Goal: Information Seeking & Learning: Understand process/instructions

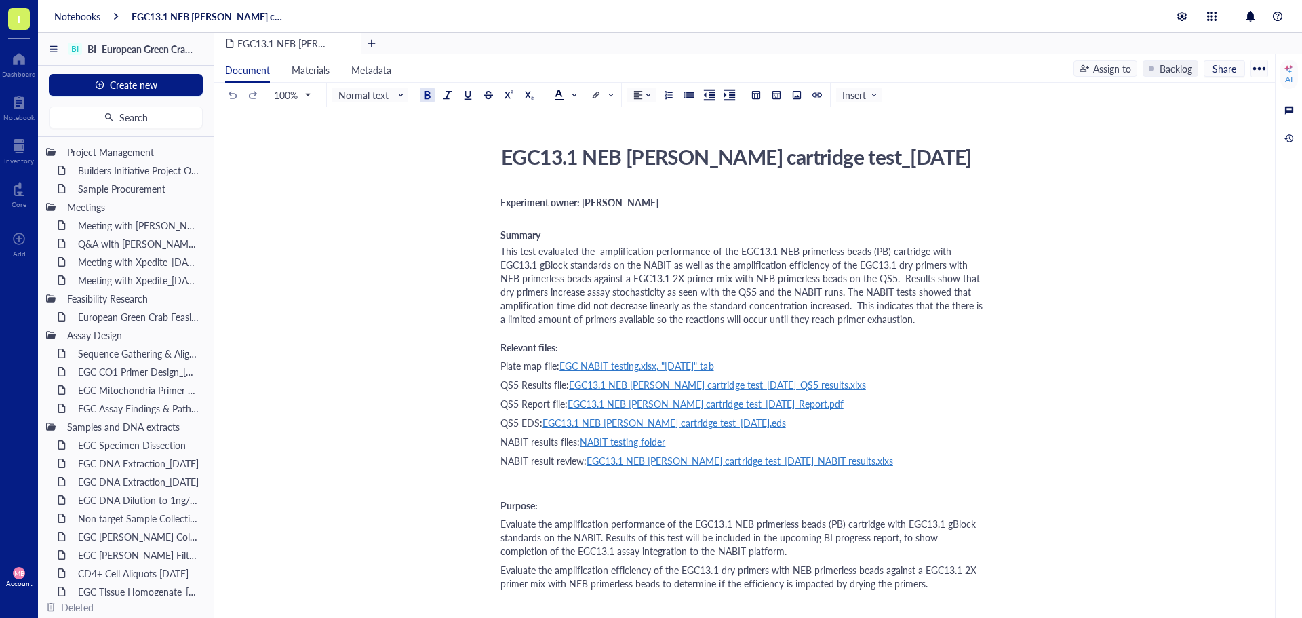
scroll to position [1127, 0]
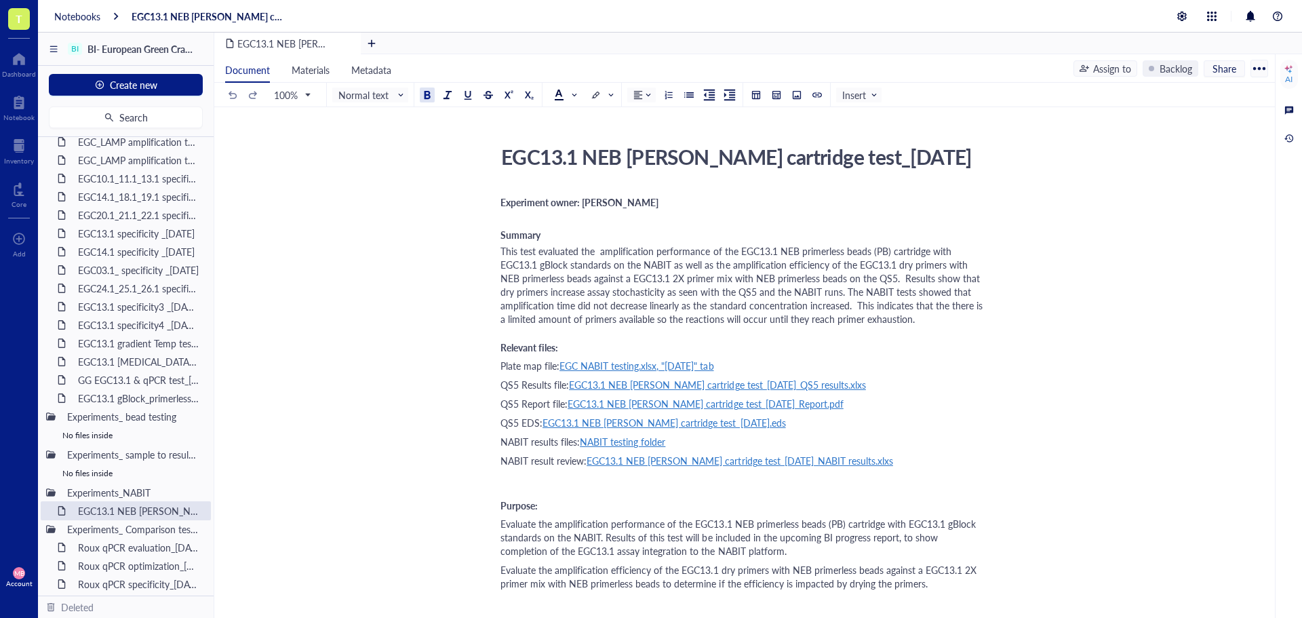
click at [78, 8] on div "Notebooks EGC13.1 NEB [PERSON_NAME] cartridge test_[DATE]" at bounding box center [670, 16] width 1264 height 33
click at [78, 14] on div "Notebooks" at bounding box center [77, 16] width 46 height 12
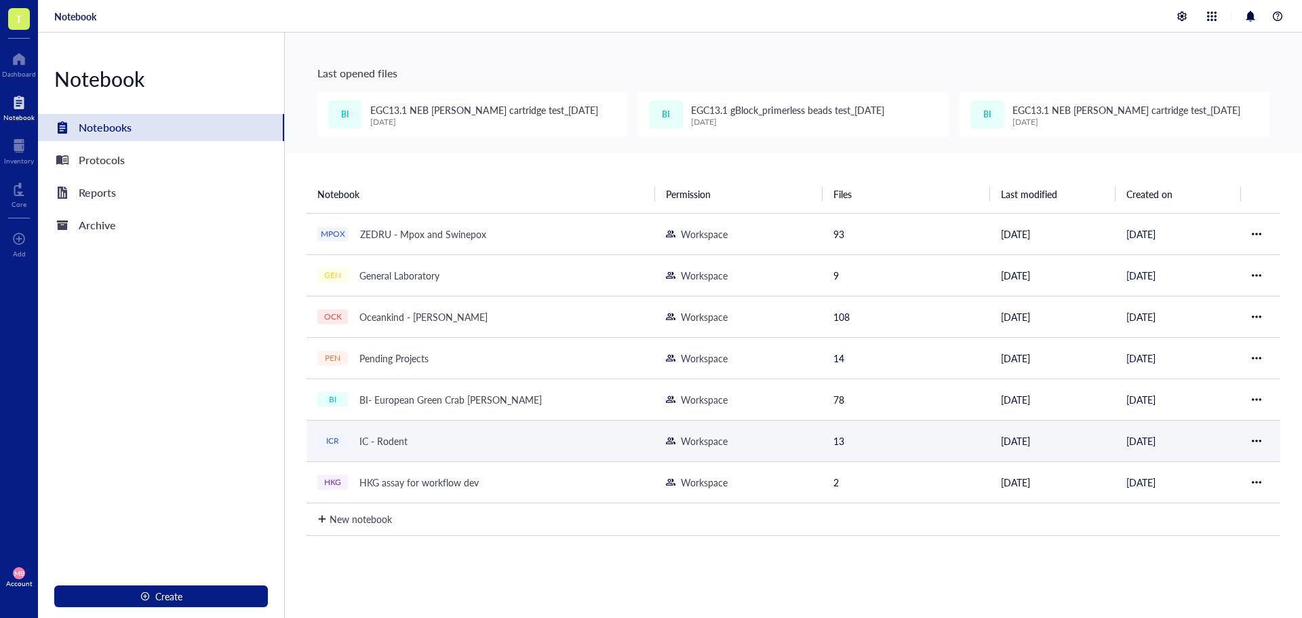
click at [388, 442] on div "IC - Rodent" at bounding box center [383, 440] width 60 height 19
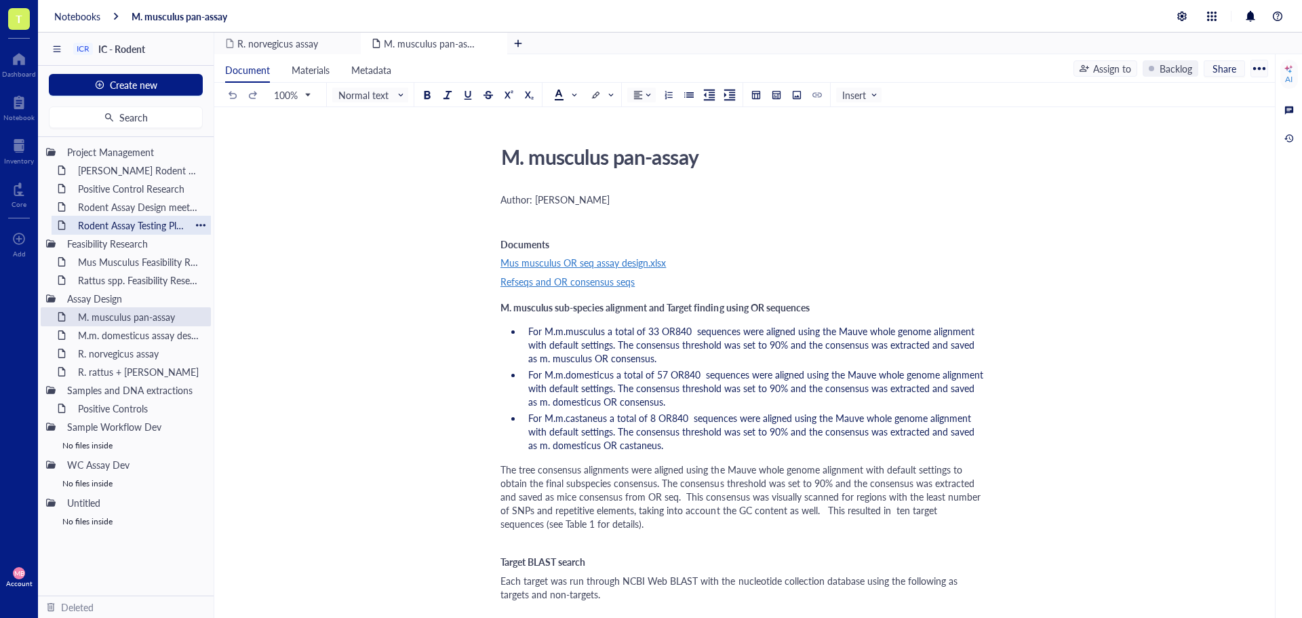
click at [146, 229] on div "Rodent Assay Testing Plan [DATE]" at bounding box center [131, 225] width 119 height 19
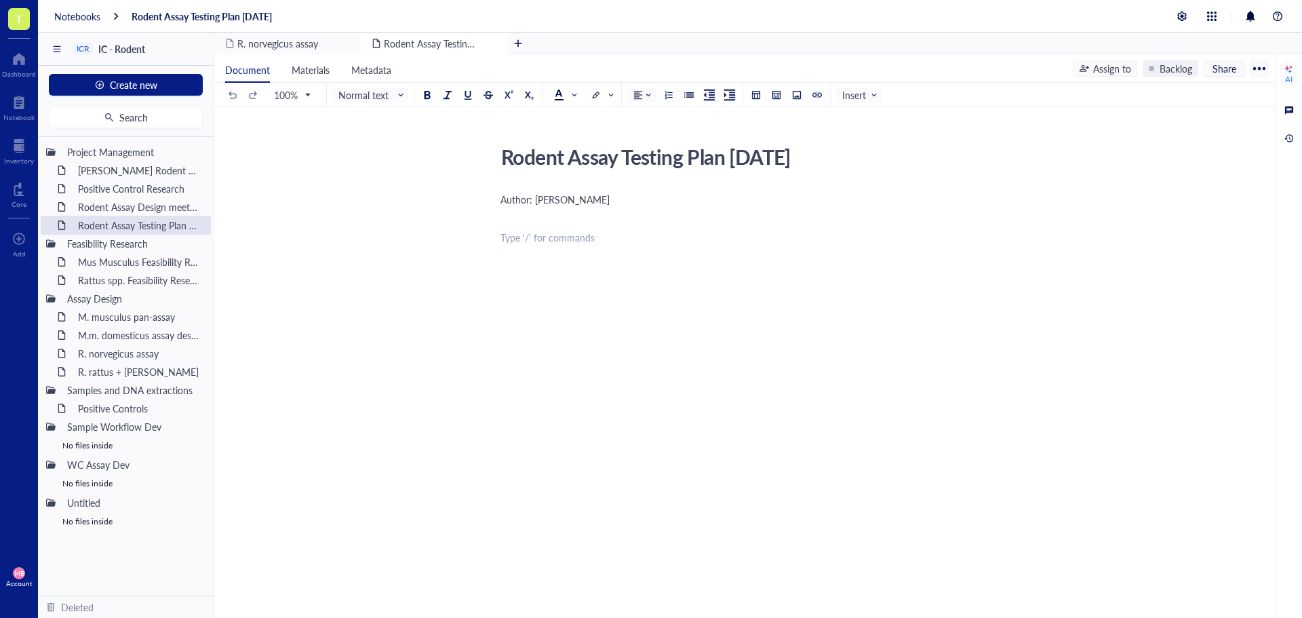
click at [513, 280] on div "Author: [PERSON_NAME] ﻿ ﻿ Type ‘/’ for commands" at bounding box center [742, 340] width 483 height 301
click at [850, 244] on span "Testing for Rodent assay development will be conducted with NEB primerless beads" at bounding box center [676, 238] width 351 height 14
click at [848, 243] on span "Testing for Rodent assay development will be conducted with NEB primerless beads" at bounding box center [676, 238] width 351 height 14
click at [512, 263] on div "Author: [PERSON_NAME] ﻿ Testing for Rodent assay development will be conducted …" at bounding box center [742, 340] width 483 height 301
click at [862, 237] on div "Testing for Rodent assay development will be conducted with NEB primerless bead…" at bounding box center [742, 238] width 483 height 14
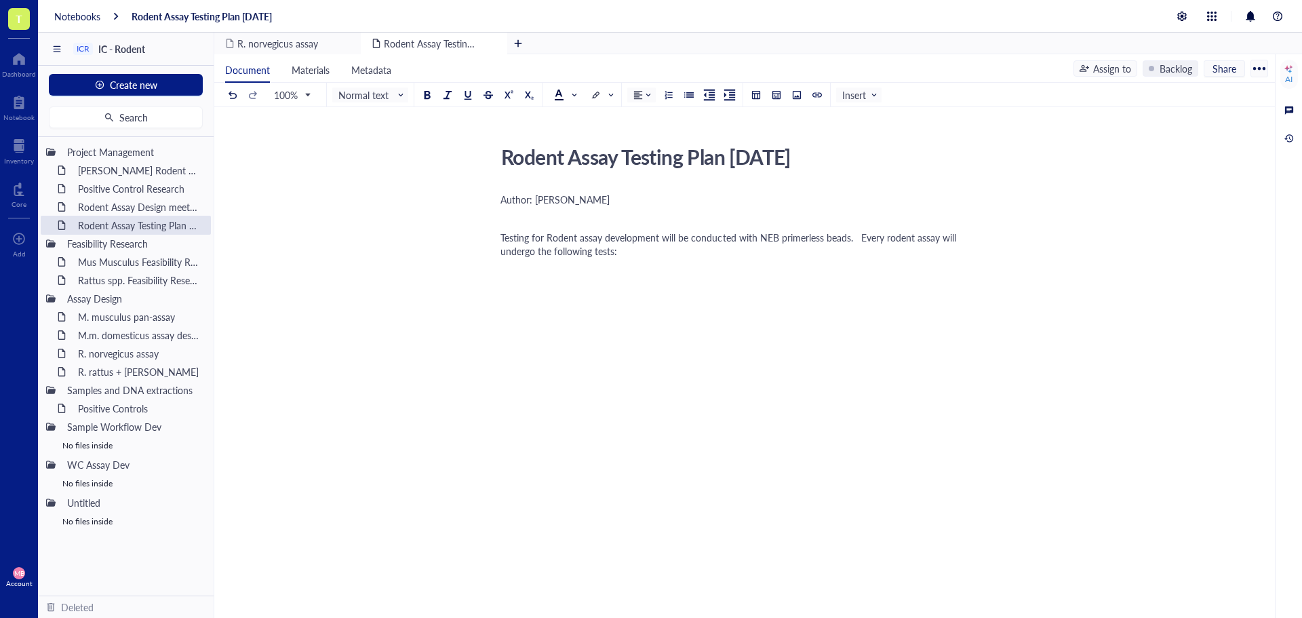
click at [882, 240] on span "Testing for Rodent assay development will be conducted with NEB primerless bead…" at bounding box center [730, 244] width 459 height 27
click at [693, 254] on div "Testing for Rodent assay development will be conducted with NEB primerless bead…" at bounding box center [742, 244] width 483 height 27
click at [494, 213] on div "Rodent Assay Testing Plan [DATE] Rodent Assay Testing Plan [DATE] Author: [PERS…" at bounding box center [741, 347] width 1055 height 414
click at [509, 216] on div "﻿" at bounding box center [742, 219] width 483 height 14
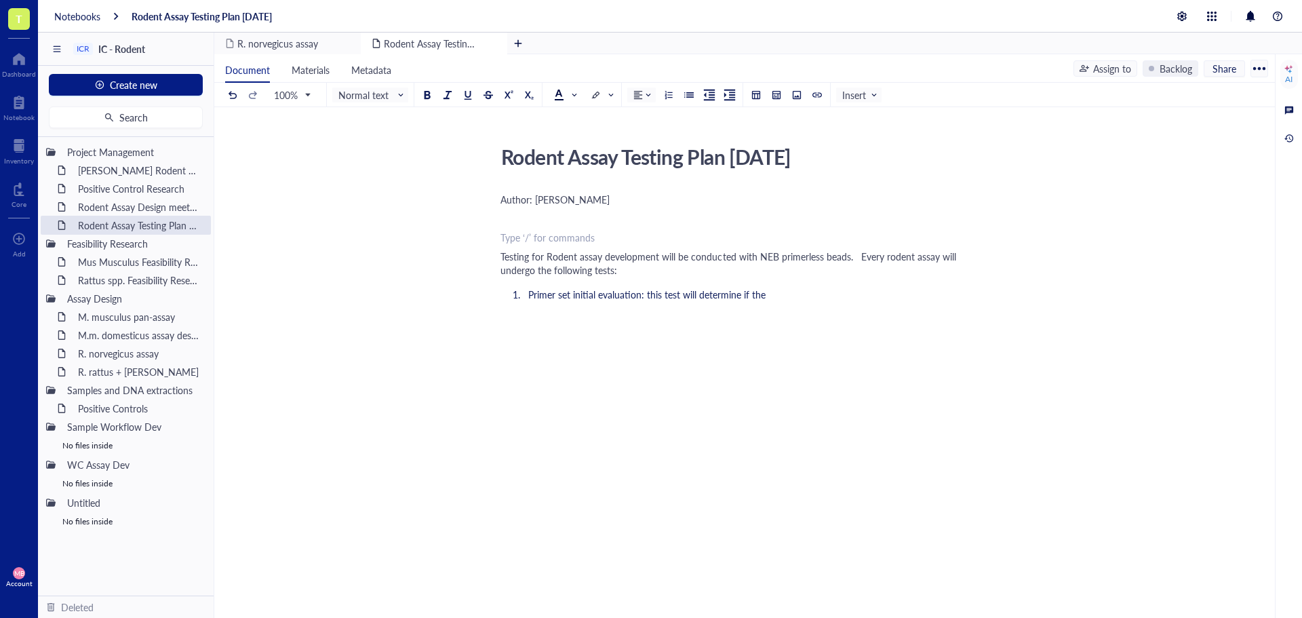
click at [509, 216] on div "﻿" at bounding box center [742, 219] width 483 height 14
click at [788, 299] on li "Primer set initial evaluation: this test will determine if the" at bounding box center [753, 295] width 461 height 14
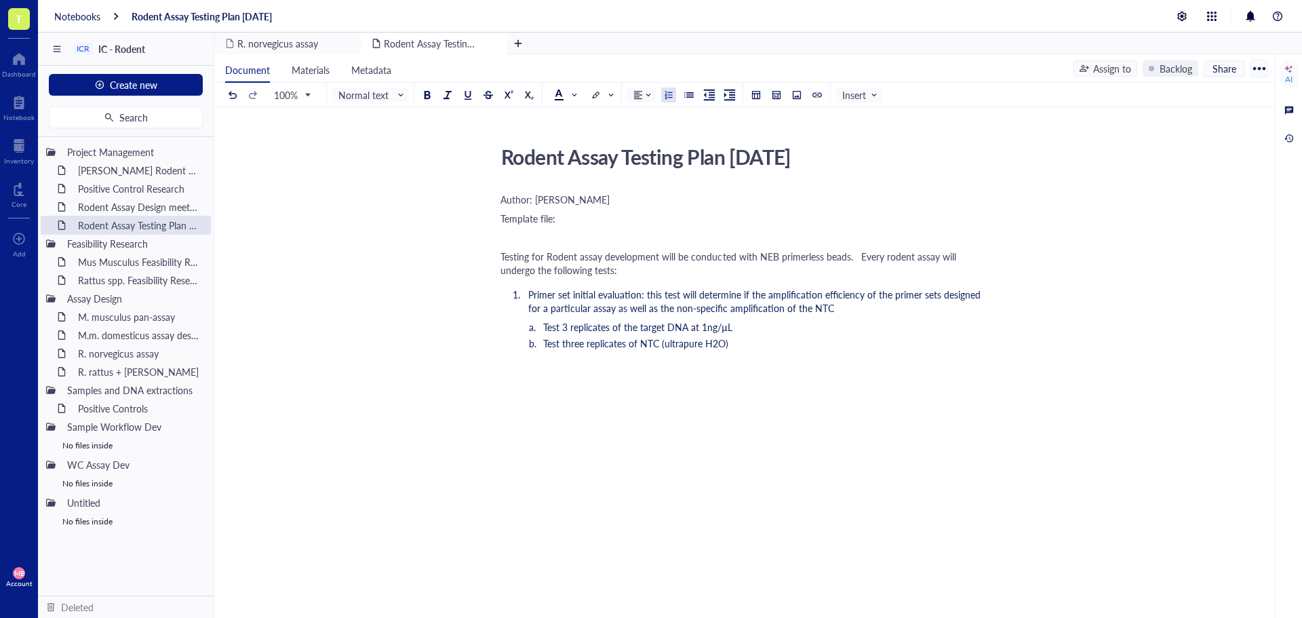
click at [530, 293] on span "Primer set initial evaluation: this test will determine if the amplification ef…" at bounding box center [755, 301] width 455 height 27
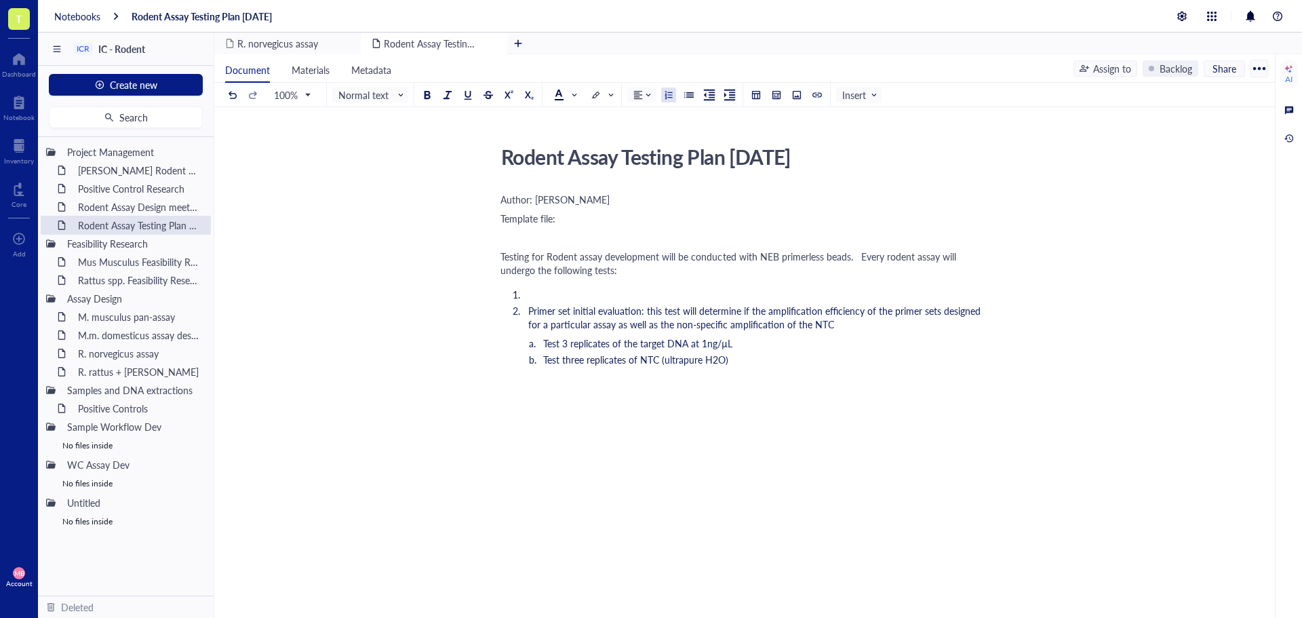
click at [530, 293] on li "﻿" at bounding box center [753, 295] width 461 height 14
click at [530, 294] on span "Create primer sets" at bounding box center [566, 295] width 76 height 14
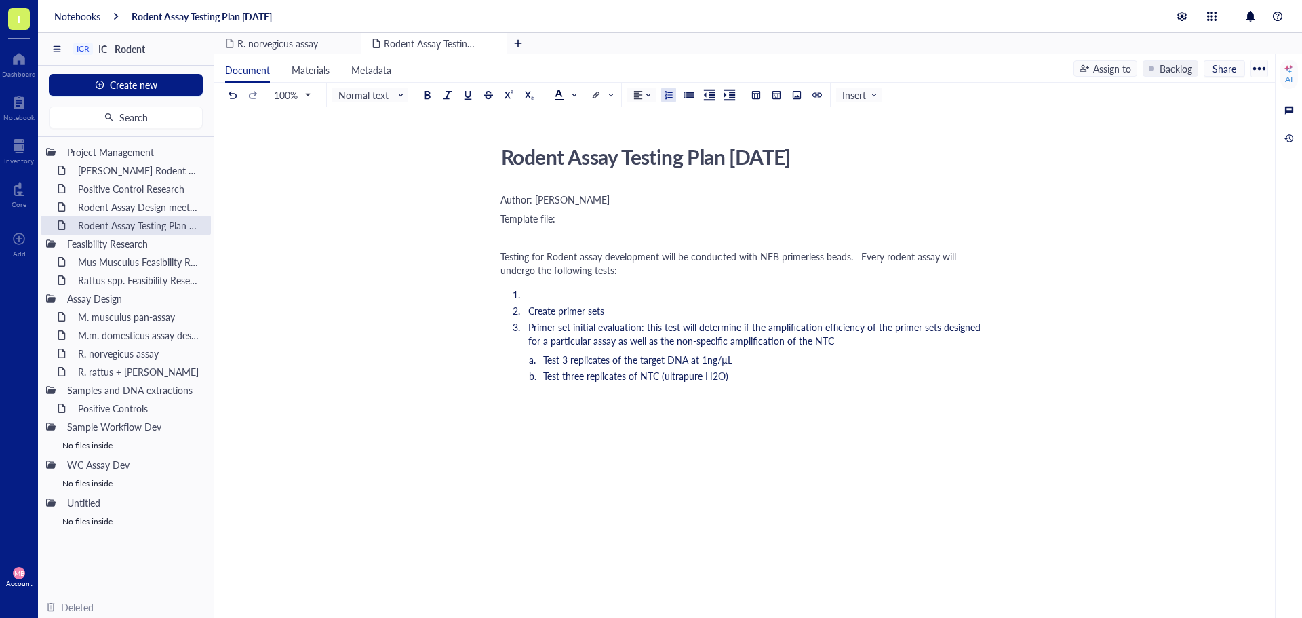
click at [582, 295] on li "﻿" at bounding box center [753, 295] width 461 height 14
click at [557, 296] on span "Dilute Primers to 200 µM" at bounding box center [581, 295] width 107 height 14
click at [568, 298] on span "Dilute all primers to 200 µM" at bounding box center [587, 295] width 119 height 14
click at [618, 316] on li "Create primer sets" at bounding box center [753, 311] width 461 height 14
click at [64, 17] on div "Notebooks" at bounding box center [77, 16] width 46 height 12
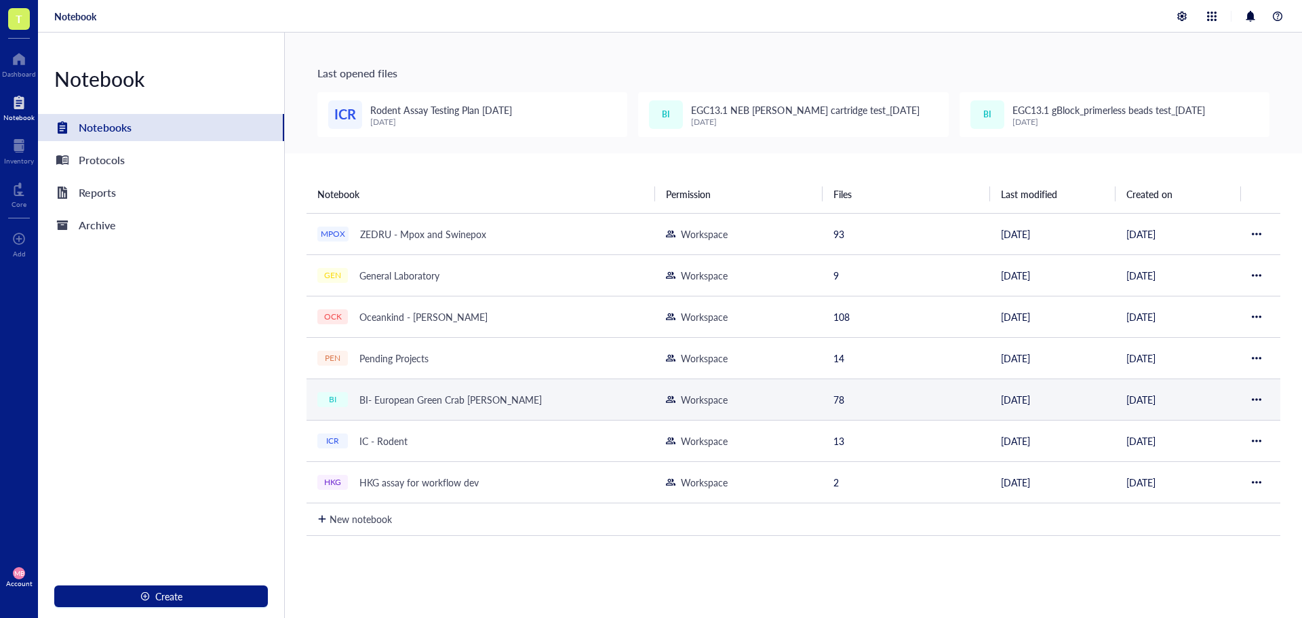
click at [402, 396] on div "BI- European Green Crab [PERSON_NAME]" at bounding box center [450, 399] width 195 height 19
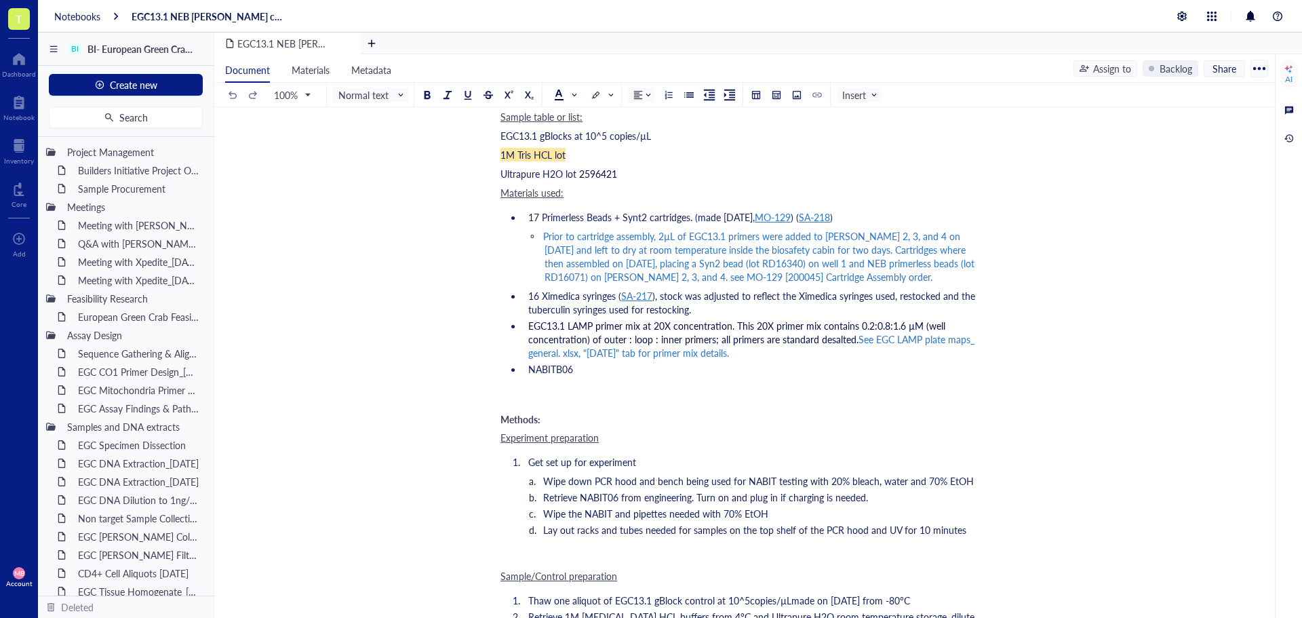
scroll to position [746, 0]
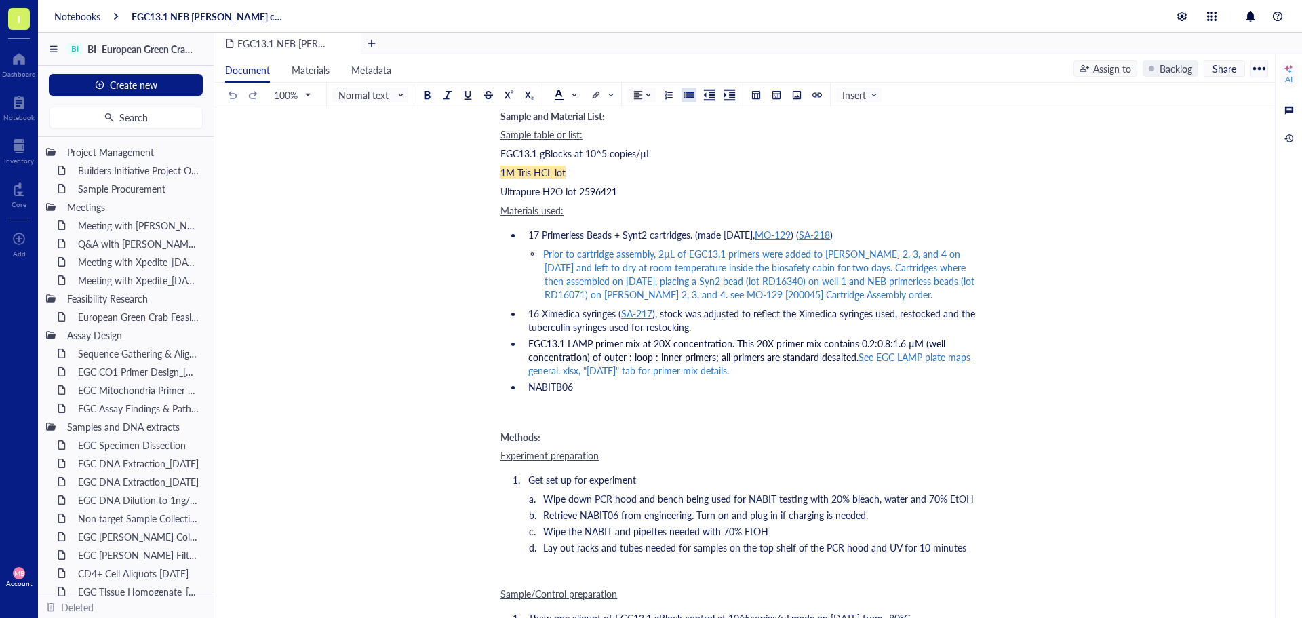
click at [596, 341] on span "EGC13.1 LAMP primer mix at 20X concentration." at bounding box center [631, 343] width 206 height 14
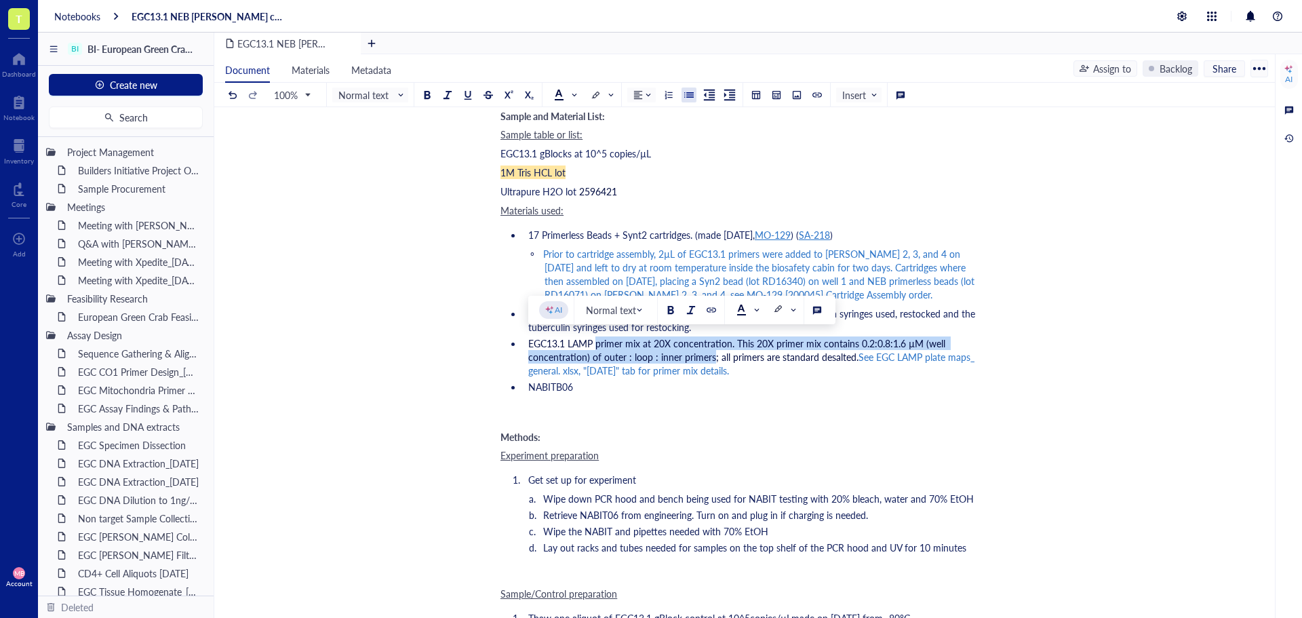
drag, startPoint x: 596, startPoint y: 345, endPoint x: 712, endPoint y: 357, distance: 117.3
click at [712, 357] on li "EGC13.1 LAMP primer mix at 20X concentration. This 20X primer mix contains 0.2:…" at bounding box center [753, 356] width 461 height 41
copy li "primer mix at 20X concentration. This 20X primer mix contains 0.2:0.8:1.6 µM (w…"
drag, startPoint x: 87, startPoint y: 17, endPoint x: 94, endPoint y: 26, distance: 11.1
click at [87, 17] on div "Notebooks" at bounding box center [77, 16] width 46 height 12
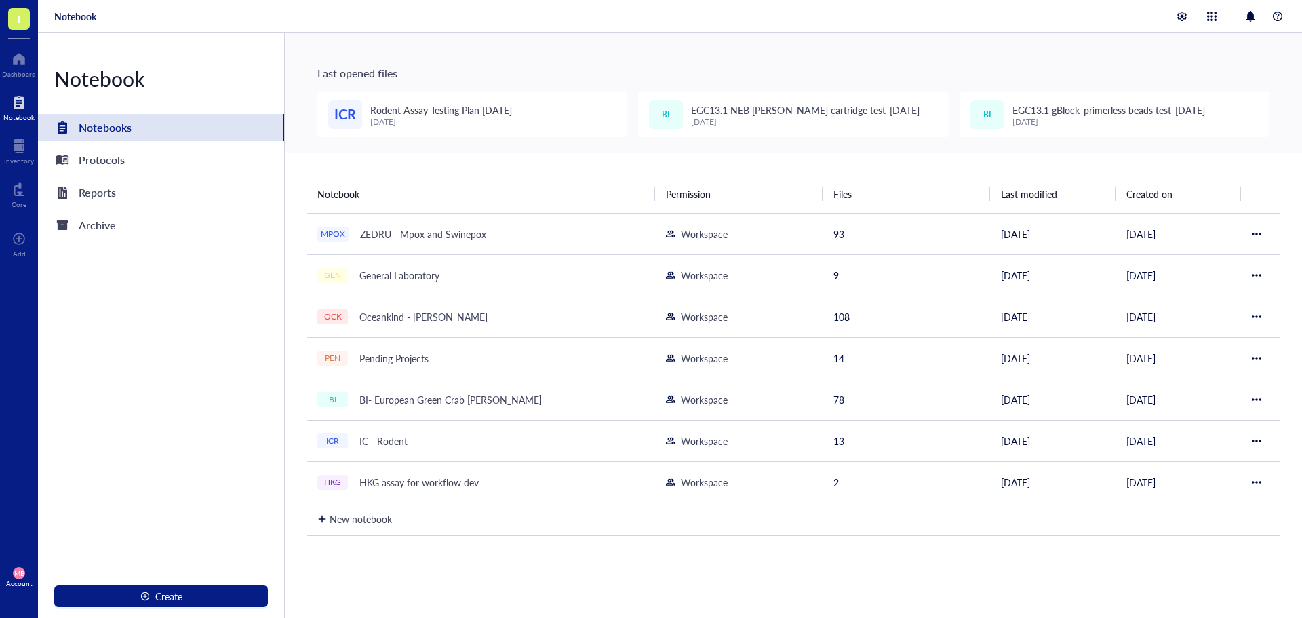
click at [424, 109] on span "Rodent Assay Testing Plan [DATE]" at bounding box center [441, 110] width 142 height 14
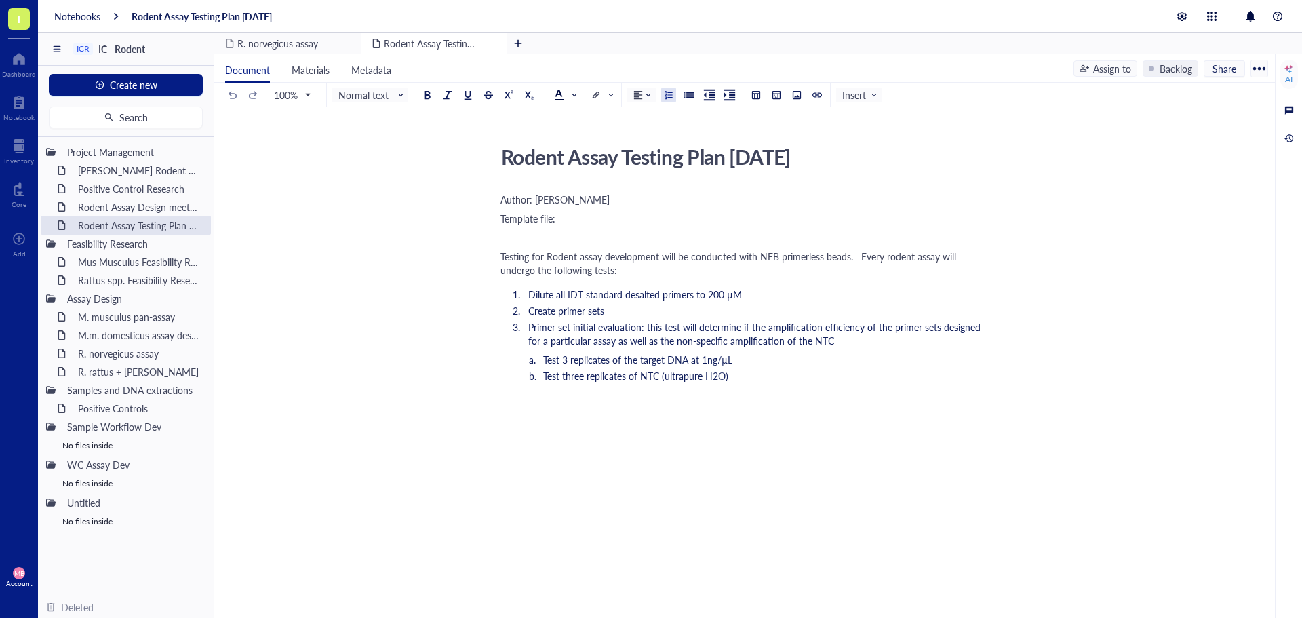
click at [646, 311] on li "Create primer sets" at bounding box center [753, 311] width 461 height 14
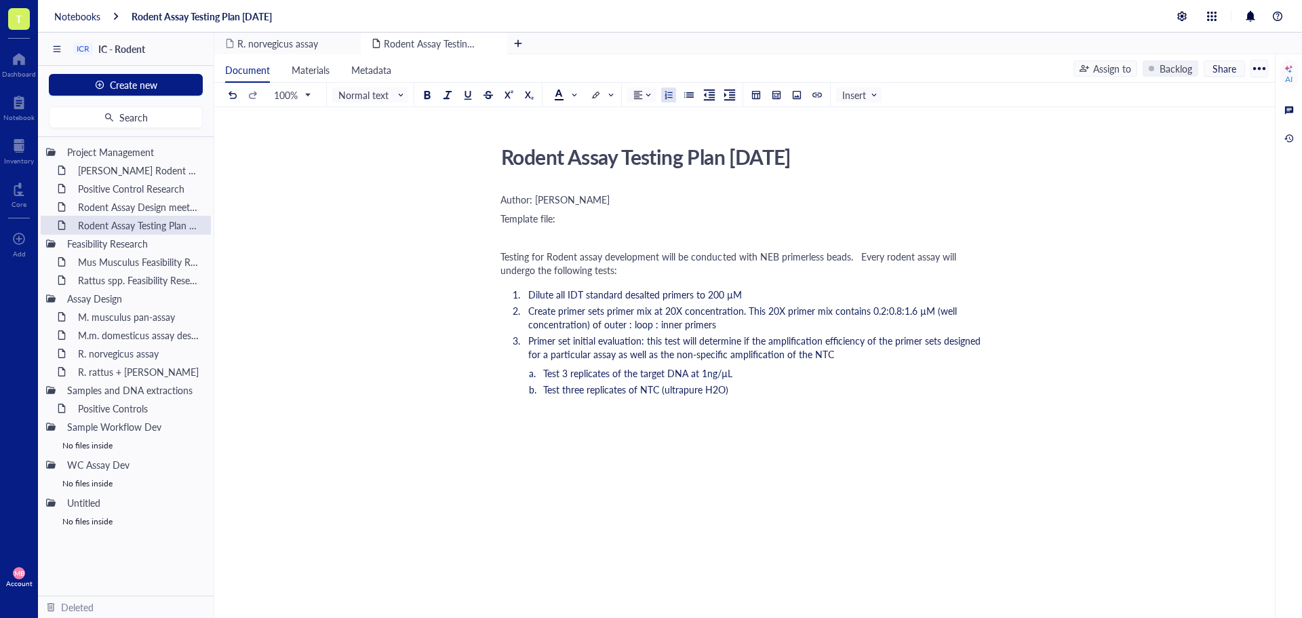
click at [607, 310] on span "Create primer sets primer mix at 20X concentration. This 20X primer mix contain…" at bounding box center [743, 317] width 431 height 27
click at [602, 311] on span "Create primer mix at 20X concentration. This 20X primer mix contains 0.2:0.8:1.…" at bounding box center [751, 317] width 447 height 27
click at [792, 309] on span "Create primer mixes at 20X concentration. This 20X primer mix contains 0.2:0.8:…" at bounding box center [756, 317] width 456 height 27
click at [842, 311] on span "Create primer mixes at 20X concentration. This 20X primer mix will contains 0.2…" at bounding box center [732, 317] width 408 height 27
click at [717, 312] on span "Create primer mixes at 20X concentration. This 20X primer mix will contains 0.2…" at bounding box center [732, 317] width 408 height 27
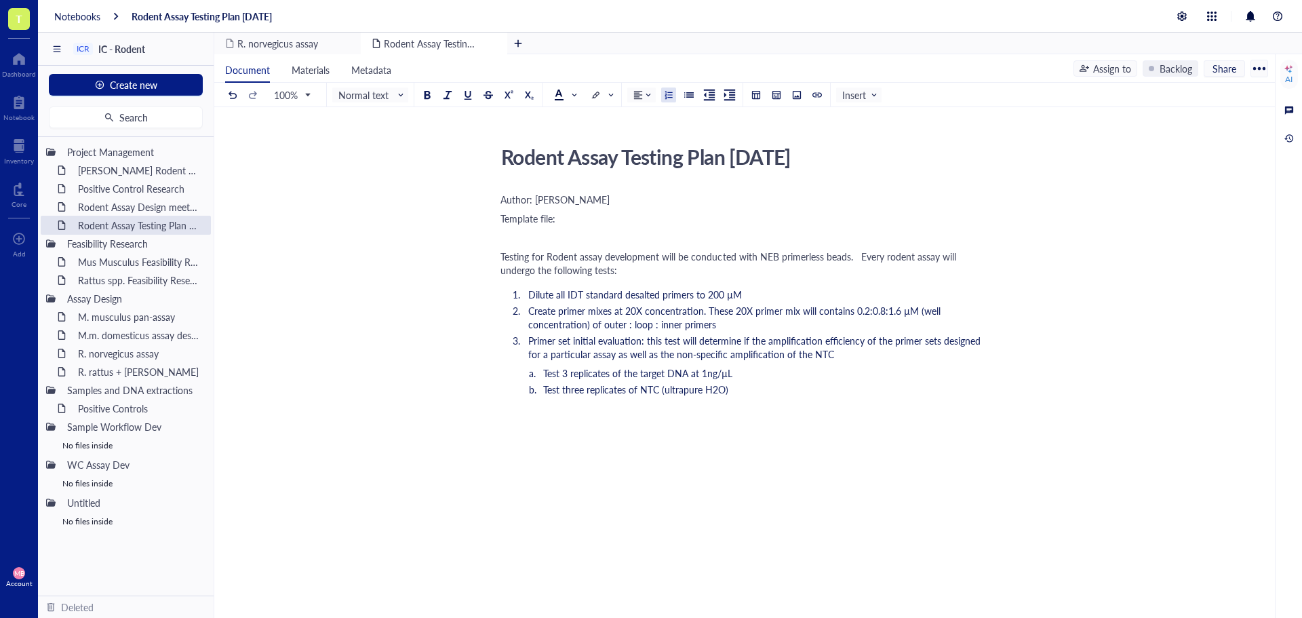
click at [798, 311] on span "Create primer mixes at 20X concentration. These 20X primer mix will contains 0.…" at bounding box center [735, 317] width 415 height 27
click at [859, 309] on span "Create primer mixes at 20X concentration. These 20X primer mixes will contains …" at bounding box center [740, 317] width 424 height 27
click at [760, 331] on ol "Dilute all IDT standard desalted primers to 200 µM Create primer mixes at 20X c…" at bounding box center [742, 343] width 483 height 117
click at [684, 271] on div "Testing for Rodent assay development will be conducted with NEB primerless bead…" at bounding box center [742, 263] width 483 height 27
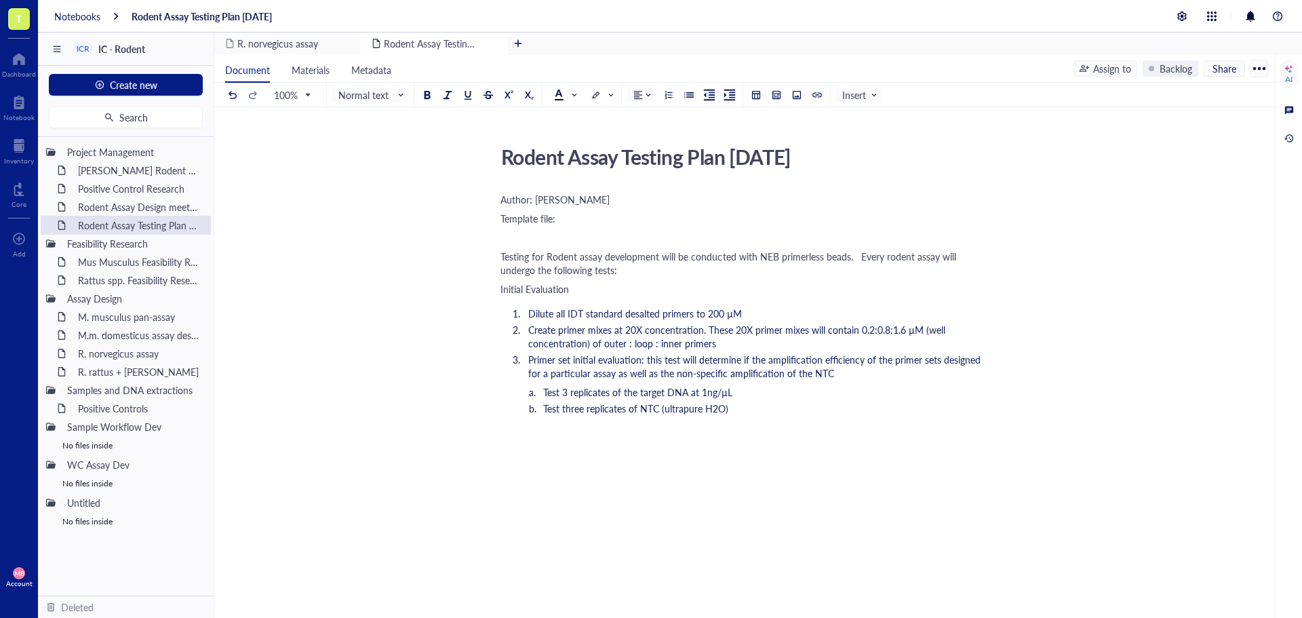
click at [561, 287] on span "Initial Evaluation" at bounding box center [535, 289] width 69 height 14
click at [348, 100] on span "Normal text" at bounding box center [371, 95] width 66 height 12
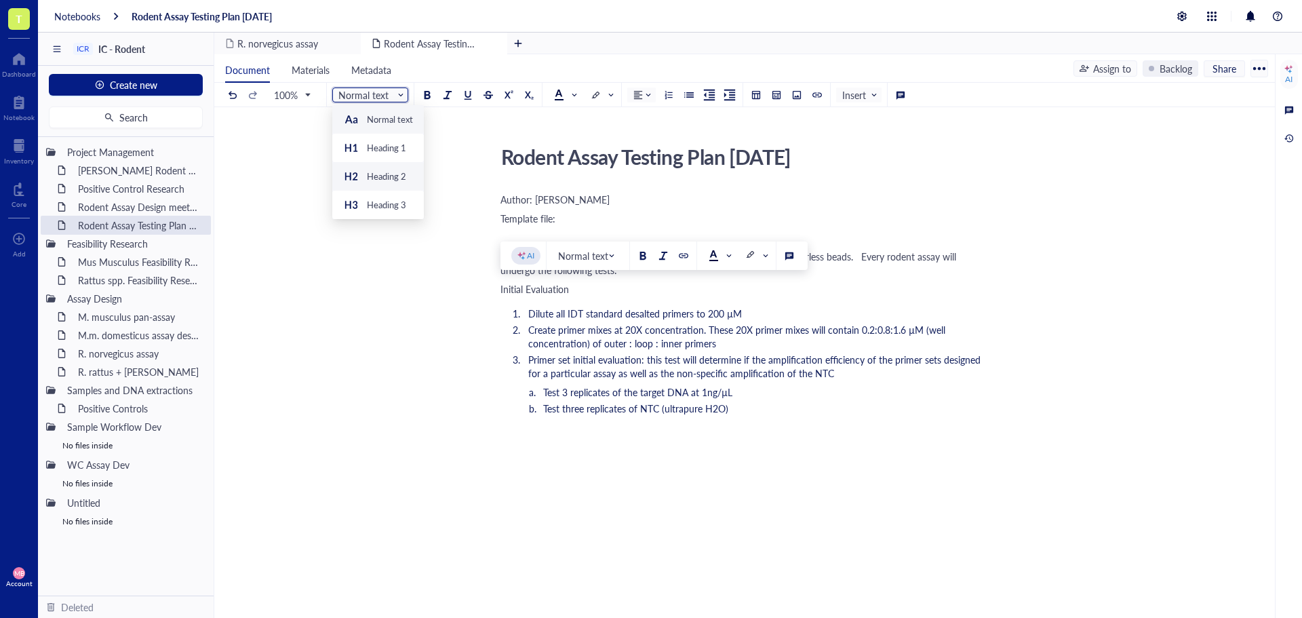
click at [371, 174] on div "Heading 2" at bounding box center [386, 176] width 39 height 12
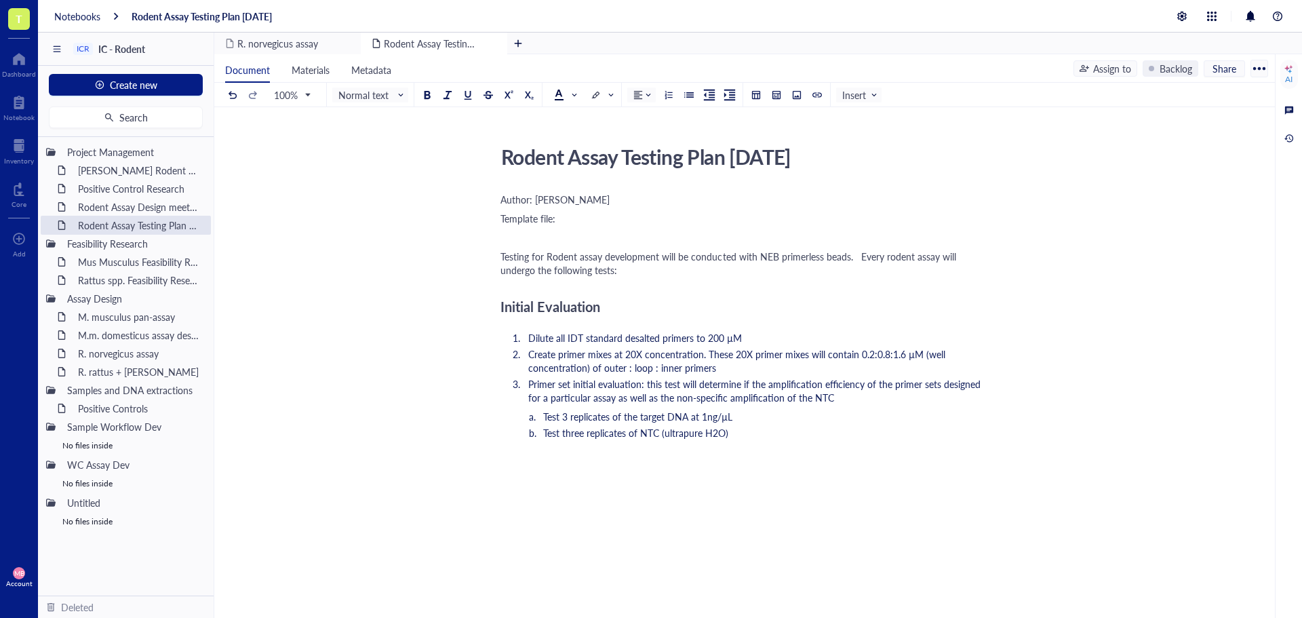
click at [520, 310] on span "Initial Evaluation" at bounding box center [551, 306] width 100 height 19
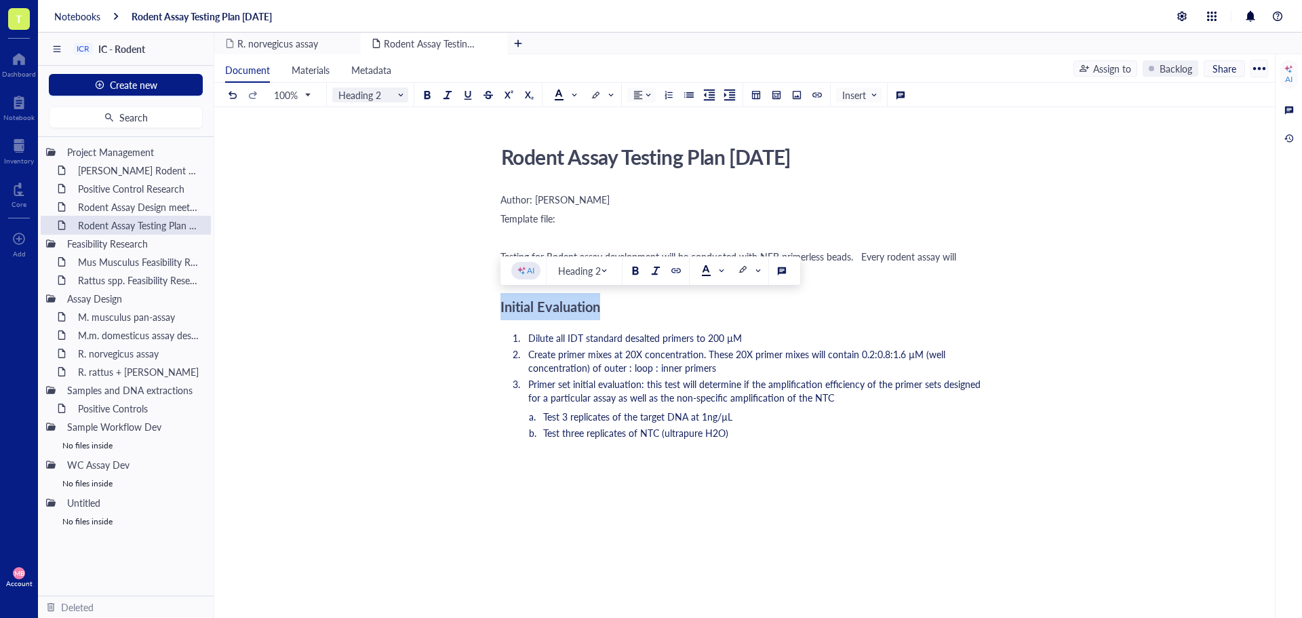
click at [372, 99] on span "Heading 2" at bounding box center [371, 95] width 66 height 12
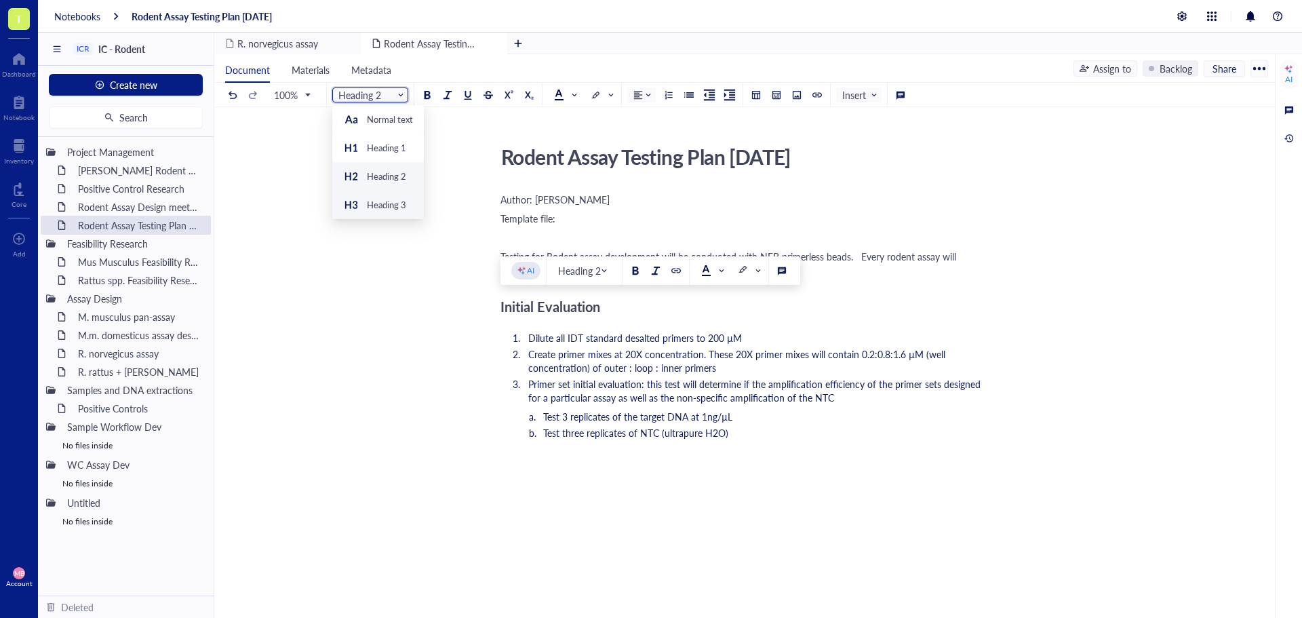
click at [386, 201] on div "Heading 3" at bounding box center [386, 205] width 39 height 12
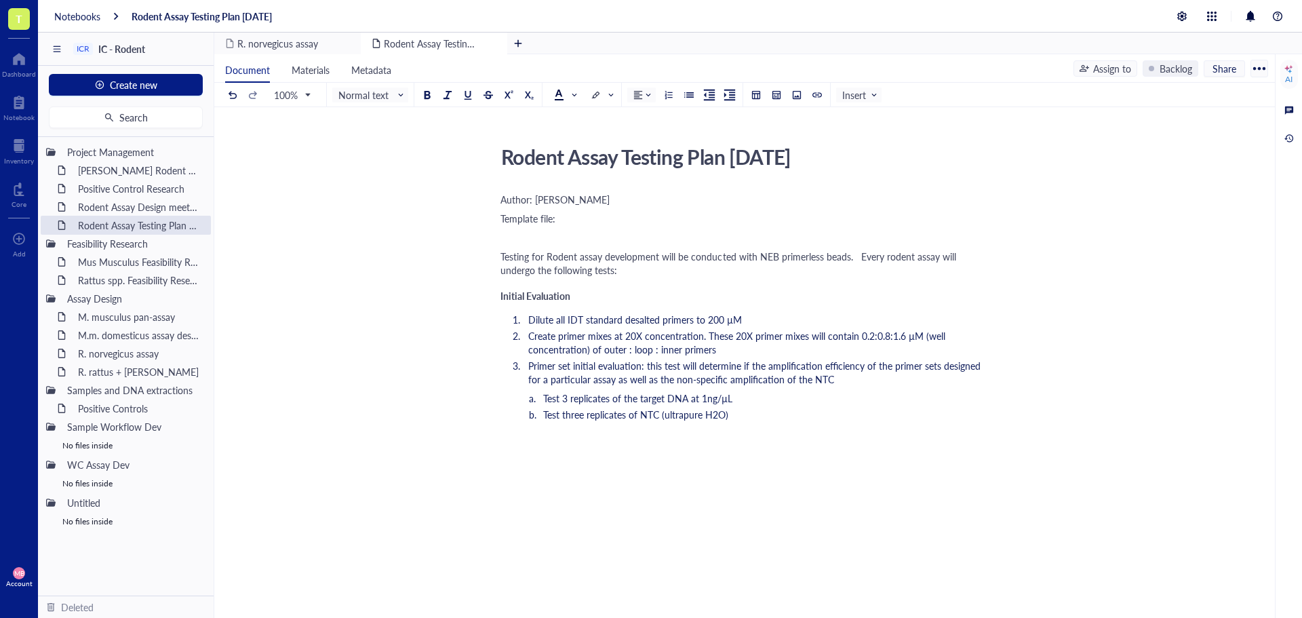
click at [516, 433] on div "Author: [PERSON_NAME] file: ﻿ Testing for Rodent assay development will be cond…" at bounding box center [742, 442] width 483 height 505
click at [836, 378] on li "Primer set initial evaluation: this test will determine if the amplification ef…" at bounding box center [753, 372] width 461 height 27
click at [692, 497] on div "Author: [PERSON_NAME] file: ﻿ Testing for Rodent assay development will be cond…" at bounding box center [742, 442] width 483 height 505
click at [771, 408] on li "Test three replicates of NTC (ultrapure H2O)" at bounding box center [764, 415] width 439 height 14
drag, startPoint x: 589, startPoint y: 298, endPoint x: 498, endPoint y: 294, distance: 91.0
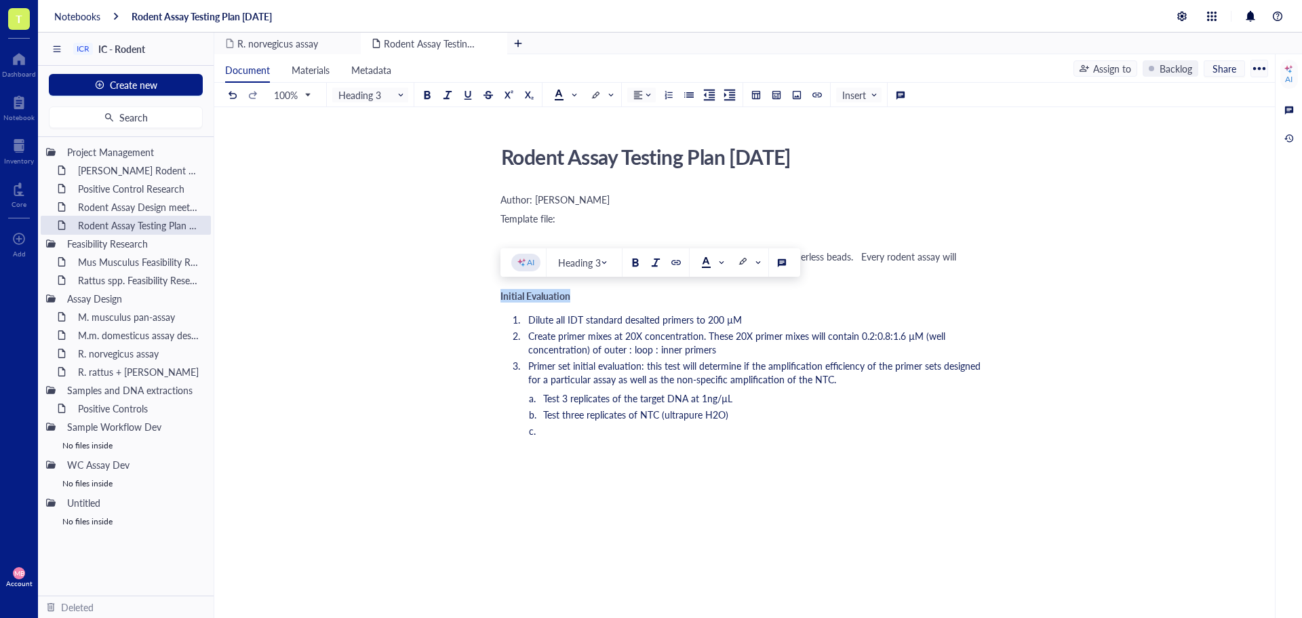
click at [498, 294] on div "Rodent Assay Testing Plan [DATE] Rodent Assay Testing Plan [DATE] Author: [PERS…" at bounding box center [741, 426] width 1055 height 572
click at [738, 391] on li "Test 3 replicates of the target DNA at 1ng/µL" at bounding box center [764, 398] width 439 height 14
click at [556, 435] on li "﻿" at bounding box center [764, 431] width 439 height 14
click at [543, 432] on ol "Test 3 replicates of the target DNA at 1ng/µL Test three replicates of NTC (ult…" at bounding box center [742, 414] width 483 height 46
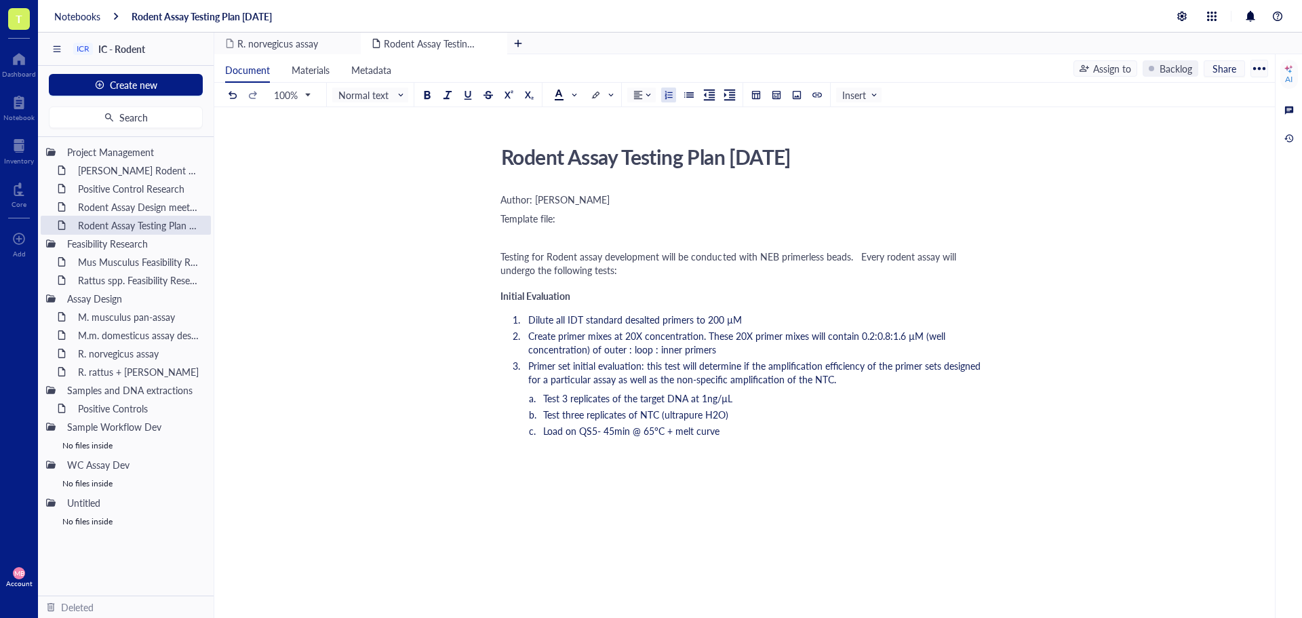
click at [749, 440] on ol "Dilute all IDT standard desalted primers to 200 µM Create primer mixes at 20X c…" at bounding box center [742, 376] width 483 height 133
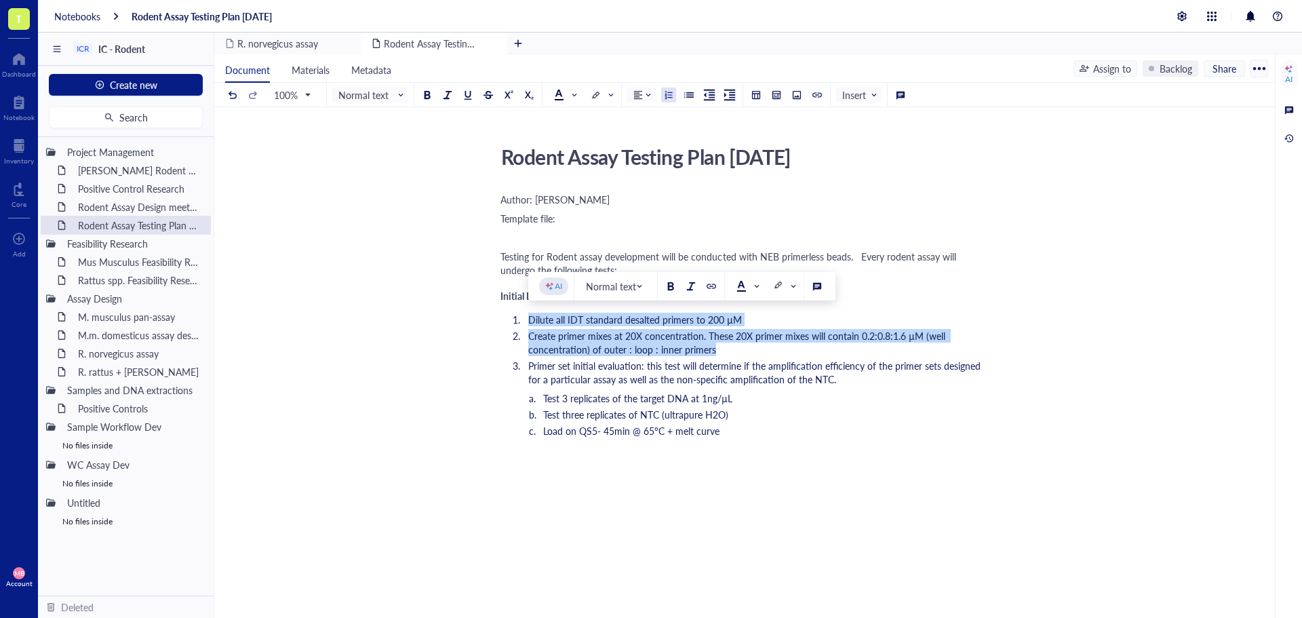
drag, startPoint x: 742, startPoint y: 351, endPoint x: 518, endPoint y: 324, distance: 226.1
click at [518, 324] on ol "Dilute all IDT standard desalted primers to 200 µM Create primer mixes at 20X c…" at bounding box center [742, 376] width 483 height 133
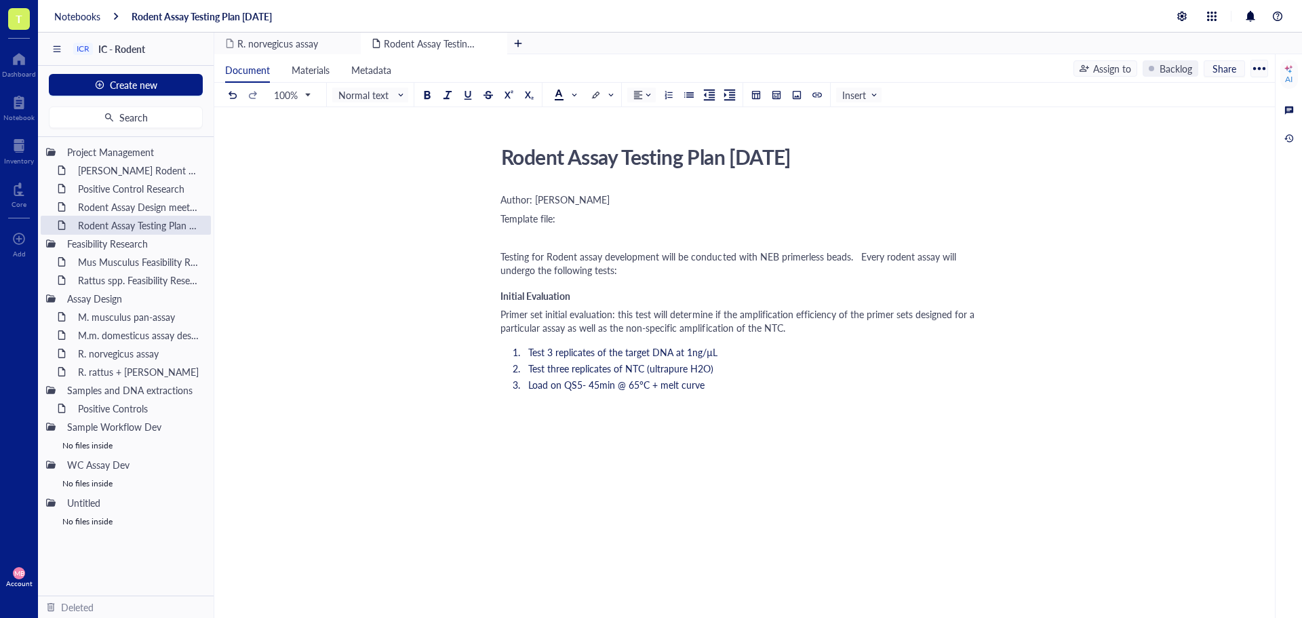
click at [501, 298] on span "Initial Evaluation" at bounding box center [536, 296] width 70 height 14
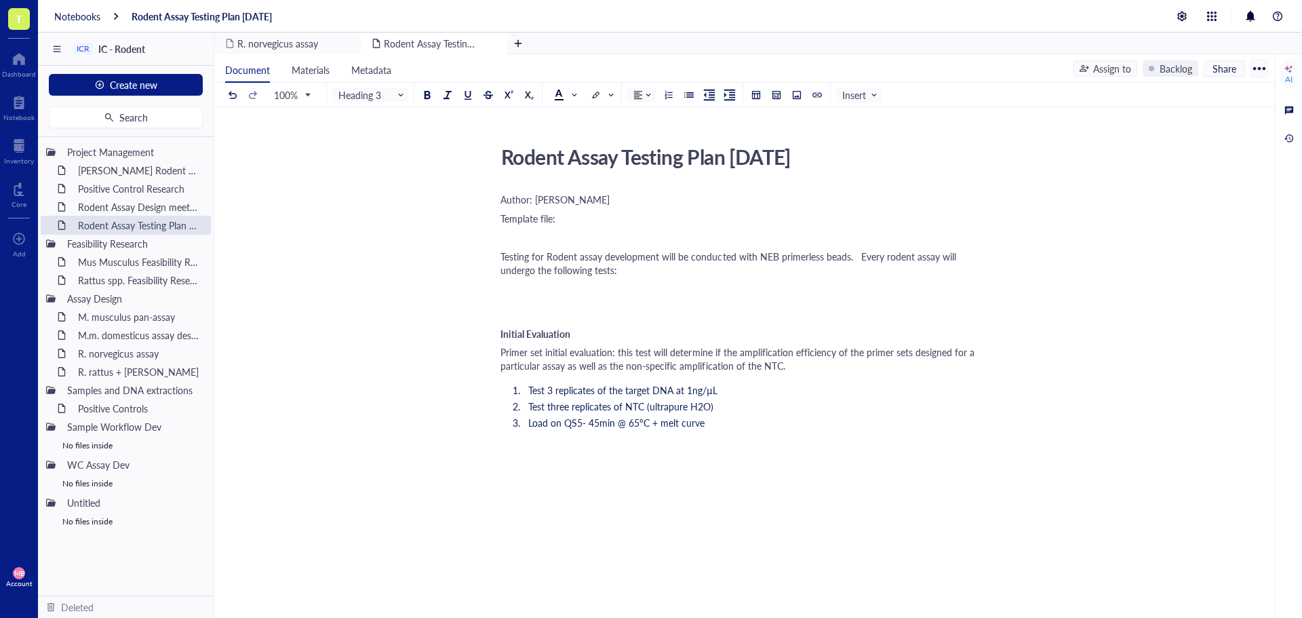
click at [501, 297] on div "Author: [PERSON_NAME] file: ﻿ Testing for Rodent assay development will be cond…" at bounding box center [742, 445] width 483 height 511
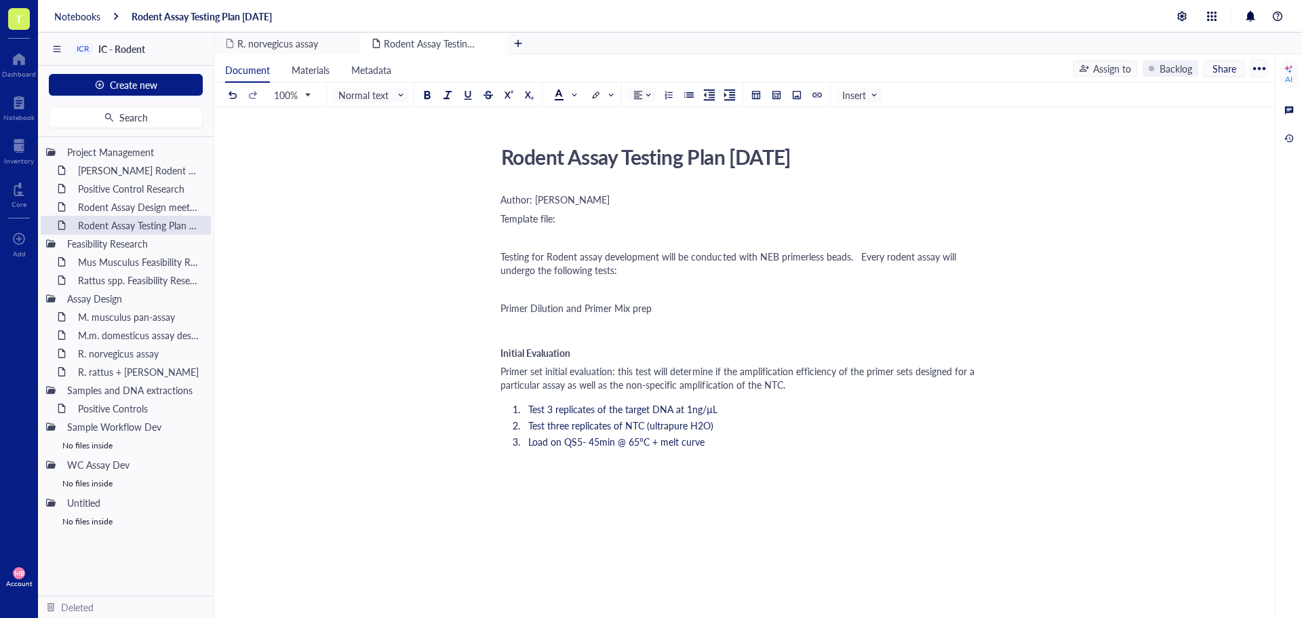
click at [501, 318] on div "Author: [PERSON_NAME] file: ﻿ Testing for Rodent assay development will be cond…" at bounding box center [742, 455] width 483 height 530
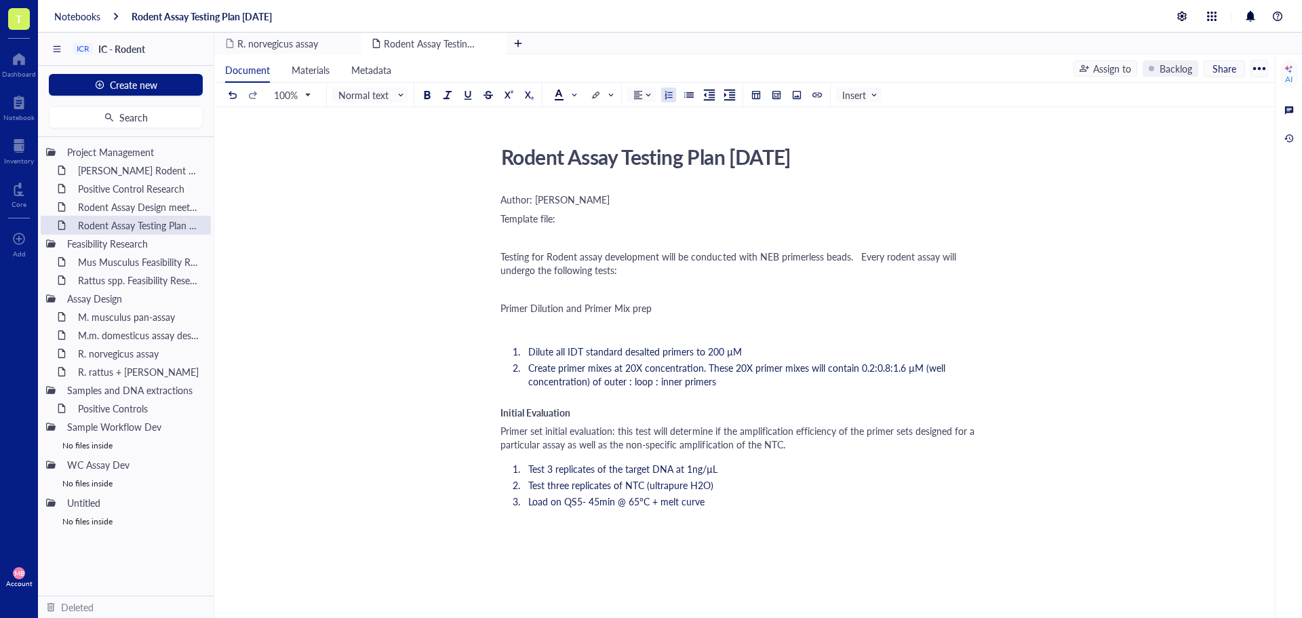
click at [511, 325] on div "﻿" at bounding box center [742, 327] width 483 height 14
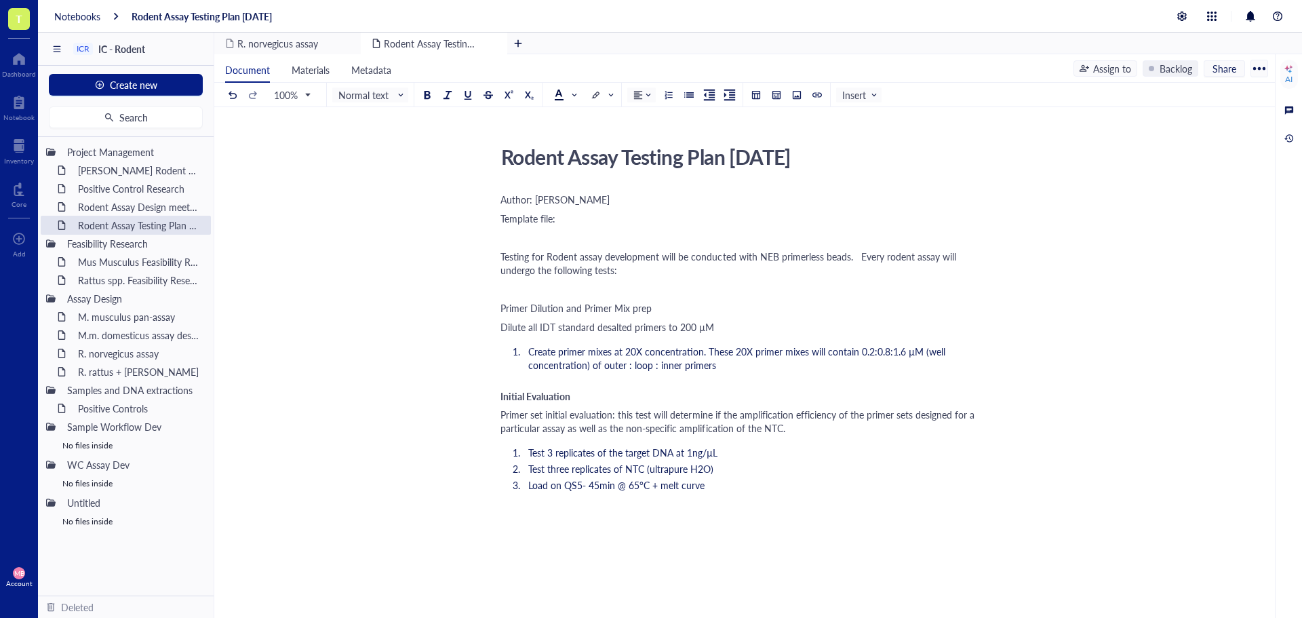
click at [532, 351] on span "Create primer mixes at 20X concentration. These 20X primer mixes will contain 0…" at bounding box center [738, 358] width 420 height 27
click at [530, 351] on span "Create primer mixes at 20X concentration. These 20X primer mixes will contain 0…" at bounding box center [738, 358] width 420 height 27
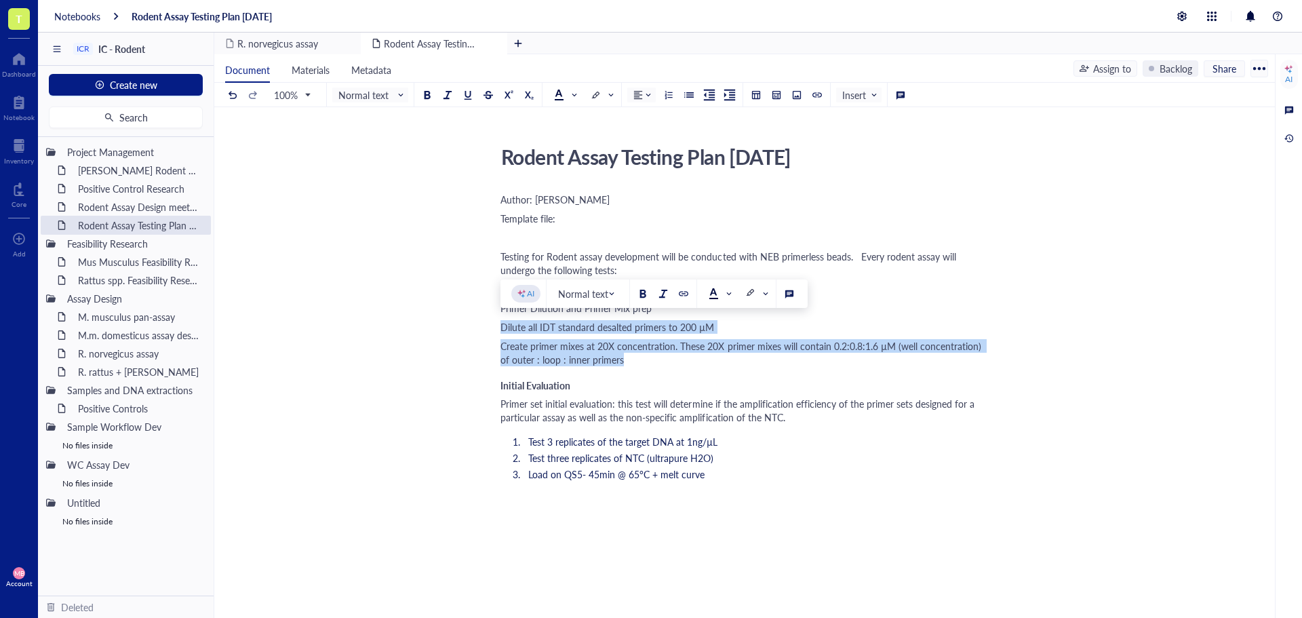
drag, startPoint x: 622, startPoint y: 359, endPoint x: 501, endPoint y: 327, distance: 124.9
click at [501, 327] on div "Author: [PERSON_NAME] file: ﻿ Testing for Rodent assay development will be cond…" at bounding box center [742, 471] width 483 height 562
click at [666, 93] on div at bounding box center [668, 94] width 9 height 9
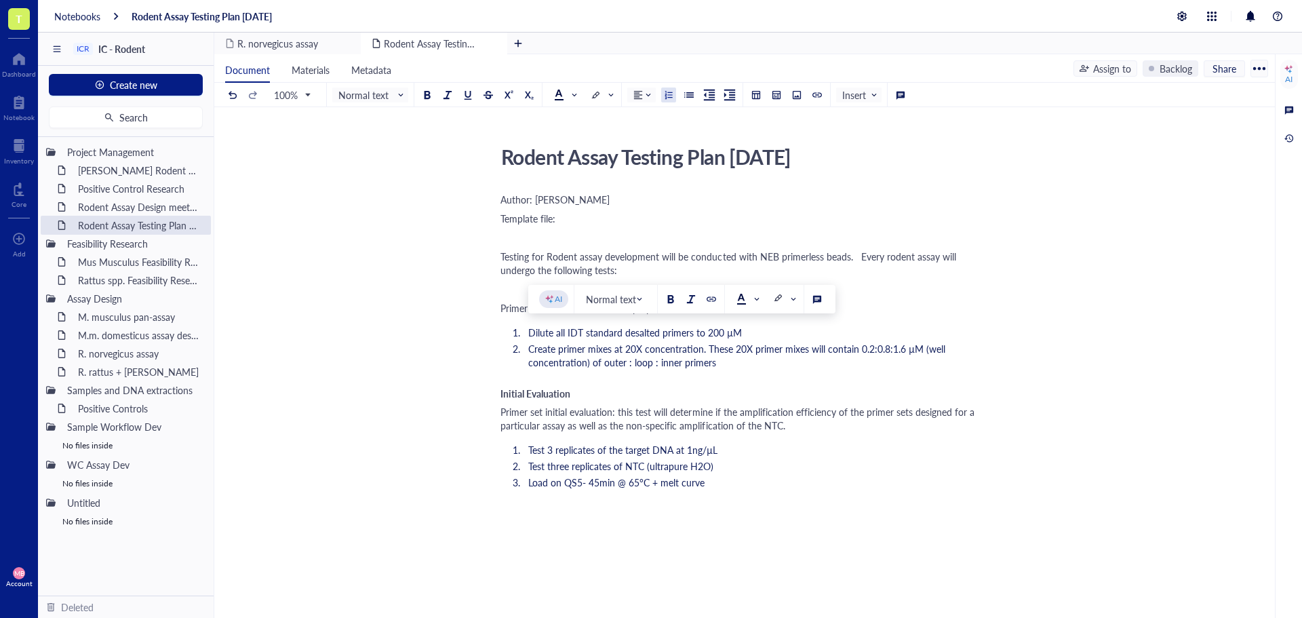
click at [498, 313] on div "Rodent Assay Testing Plan [DATE] Rodent Assay Testing Plan [DATE] Author: [PERS…" at bounding box center [741, 450] width 1055 height 621
click at [501, 307] on span "Primer Dilution and Primer Mix prep" at bounding box center [576, 308] width 151 height 14
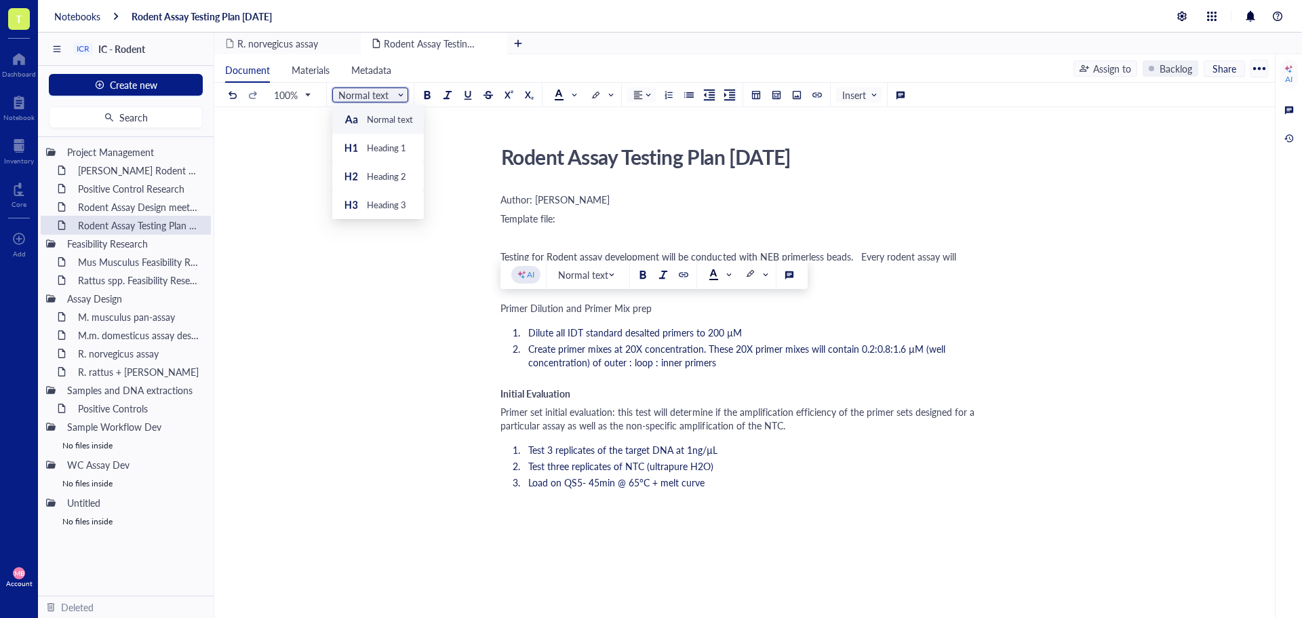
click at [374, 101] on input "search" at bounding box center [366, 95] width 57 height 20
click at [381, 206] on div "Heading 3" at bounding box center [386, 205] width 39 height 12
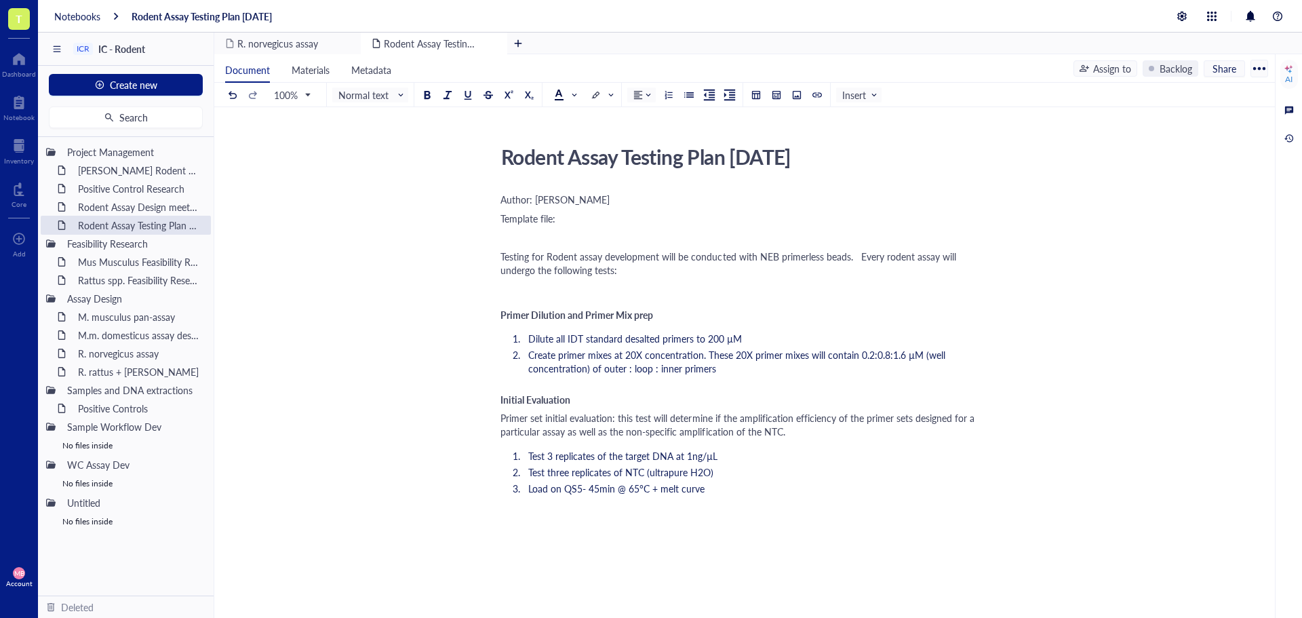
click at [443, 379] on div "Rodent Assay Testing Plan [DATE] Rodent Assay Testing Plan [DATE] Author: [PERS…" at bounding box center [741, 453] width 1055 height 627
click at [534, 511] on div "﻿ Type ‘/’ for commands" at bounding box center [742, 513] width 483 height 14
click at [527, 402] on span "Initial Evaluation" at bounding box center [536, 400] width 70 height 14
click at [505, 516] on div "﻿" at bounding box center [742, 513] width 483 height 14
click at [560, 513] on span "Select primers based on efficiency and" at bounding box center [581, 513] width 161 height 14
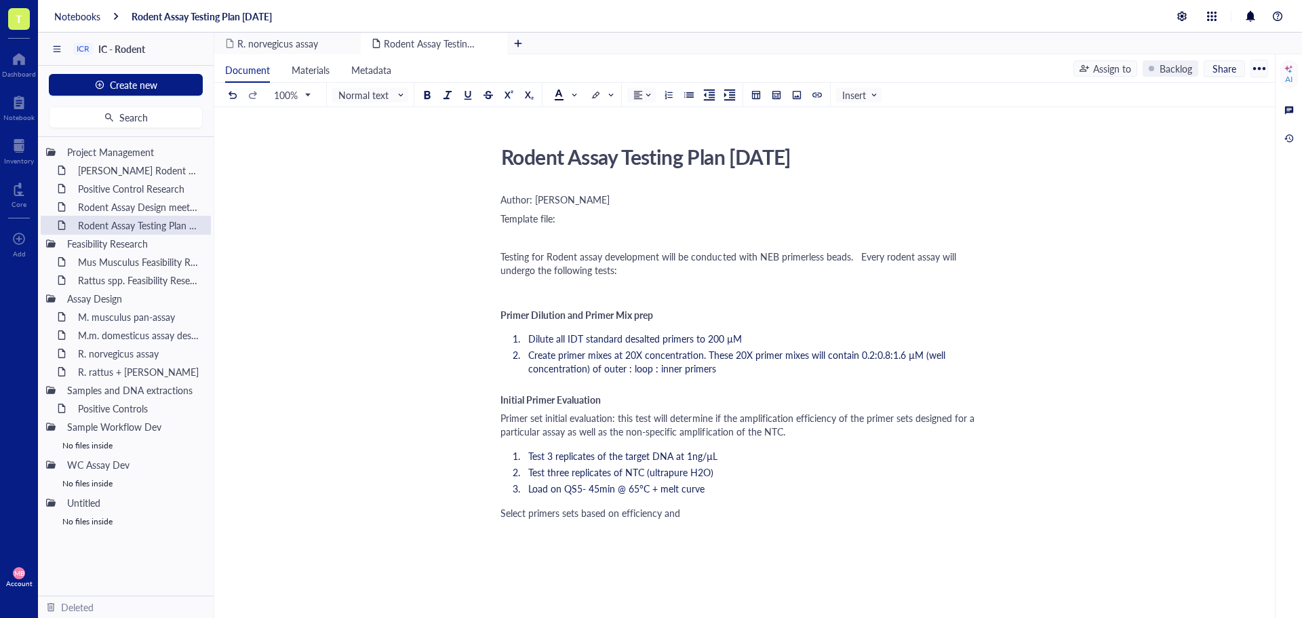
click at [709, 506] on div "Select primers sets based on efficiency and" at bounding box center [742, 513] width 483 height 14
click at [684, 509] on span "Select primers sets based on efficiency and non-specific amplification." at bounding box center [647, 513] width 292 height 14
click at [623, 514] on span "Select primers sets based on efficiency and absence non-specific amplification." at bounding box center [665, 513] width 329 height 14
click at [695, 518] on span "Select primers sets based on highest efficiency and absence non-specific amplif…" at bounding box center [682, 513] width 362 height 14
click at [924, 510] on div "Select primers sets based on highest efficiency (Cq<20 min) and absence non-spe…" at bounding box center [742, 513] width 483 height 14
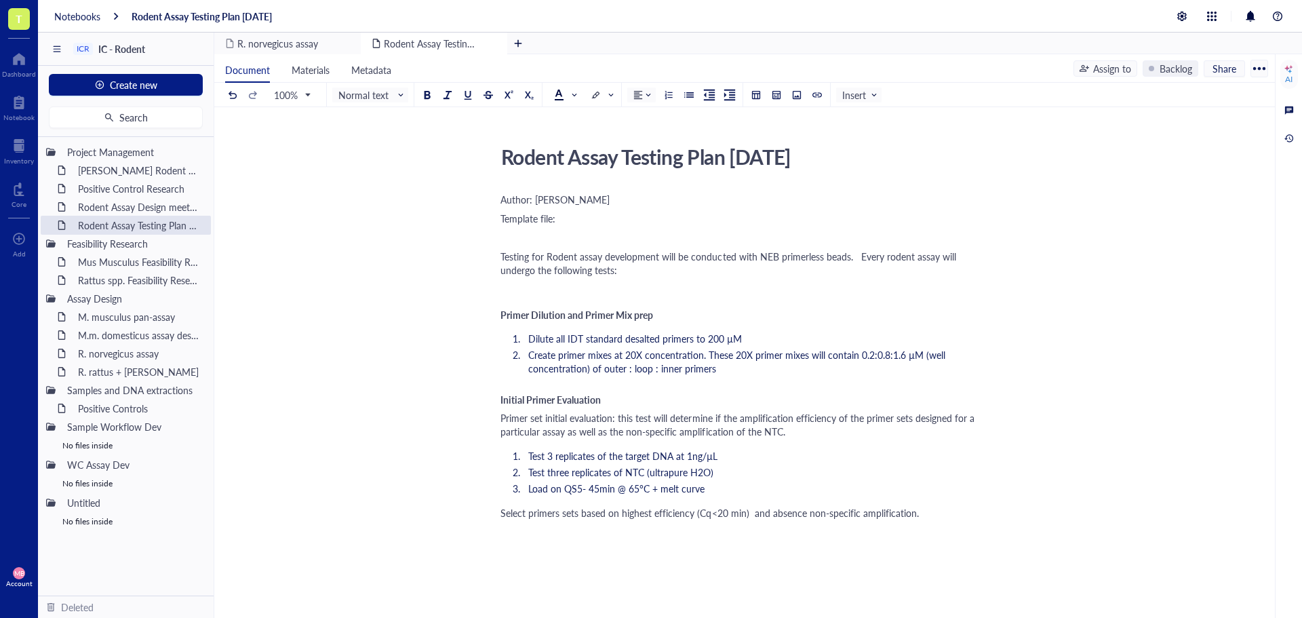
click at [914, 511] on span "Select primers sets based on highest efficiency (Cq<20 min) and absence non-spe…" at bounding box center [710, 513] width 419 height 14
drag, startPoint x: 549, startPoint y: 528, endPoint x: 501, endPoint y: 526, distance: 47.5
click at [501, 526] on span "Select primers sets based on highest efficiency (Cq<20 min) and absence non-spe…" at bounding box center [730, 519] width 458 height 27
click at [501, 528] on span "Select primers sets based on highest efficiency (Cq<20 min) and absence non-spe…" at bounding box center [730, 519] width 458 height 27
click at [579, 525] on span "Select primers sets based on highest efficiency (Cq<20 min) and absence non-spe…" at bounding box center [730, 519] width 458 height 27
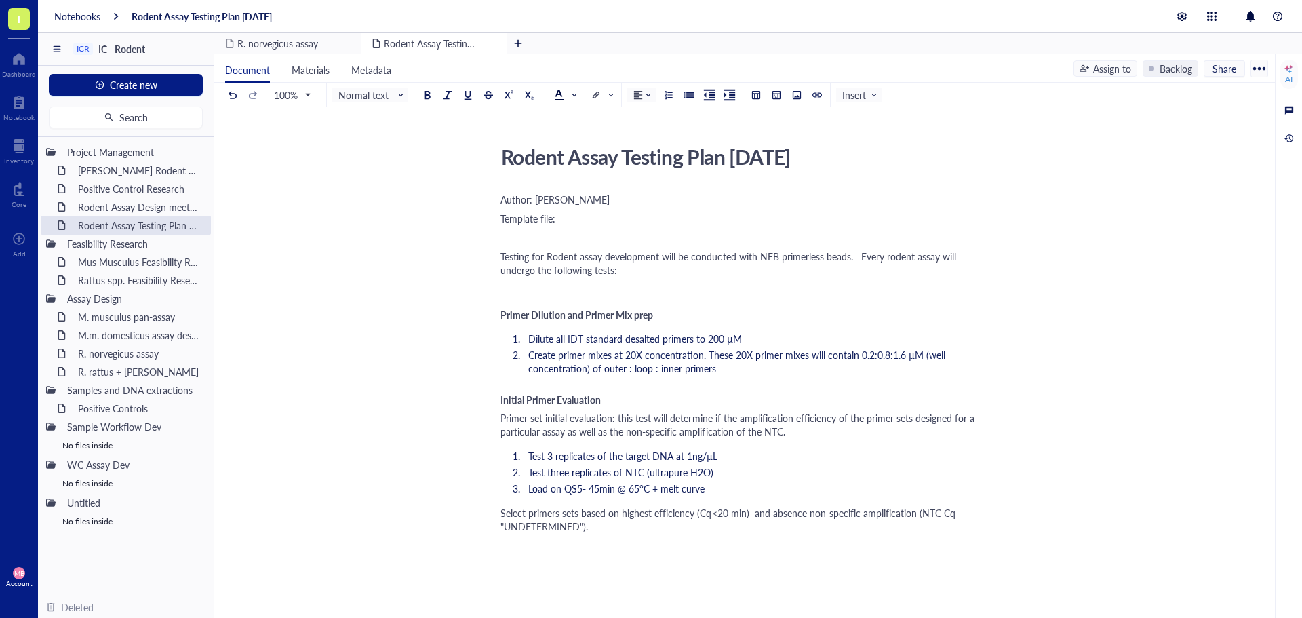
click at [638, 523] on div "Select primers sets based on highest efficiency (Cq<20 min) and absence non-spe…" at bounding box center [742, 519] width 483 height 27
